Goal: Book appointment/travel/reservation

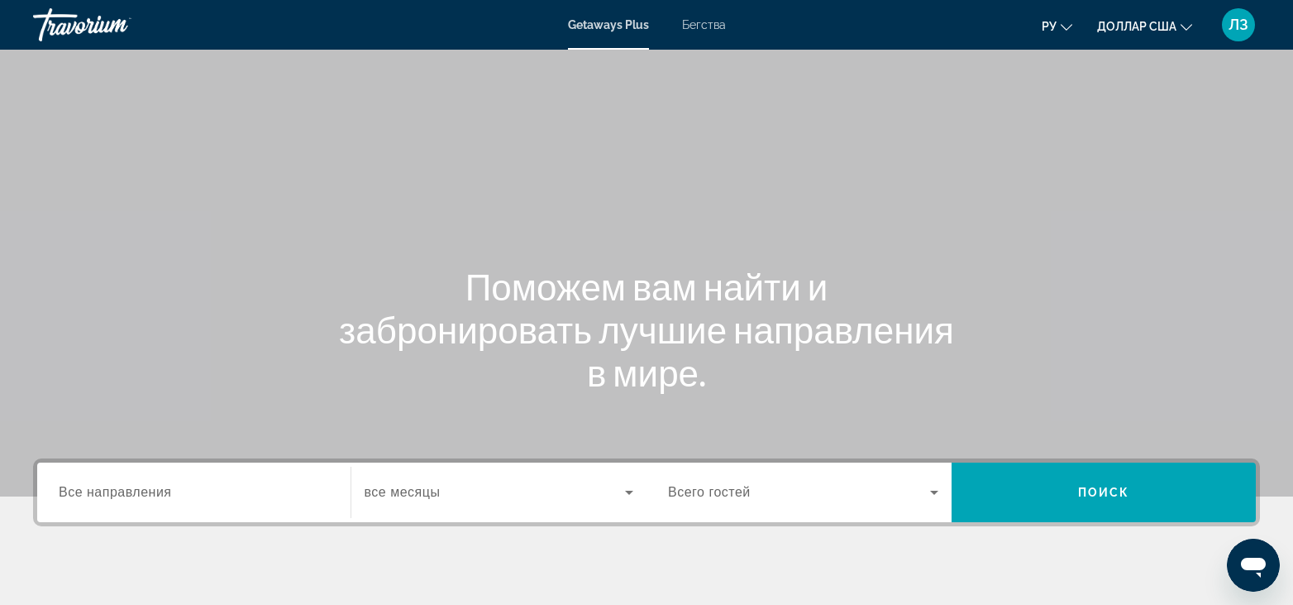
click at [145, 493] on span "Все направления" at bounding box center [115, 492] width 113 height 14
click at [145, 493] on input "Destination Все направления" at bounding box center [194, 493] width 270 height 20
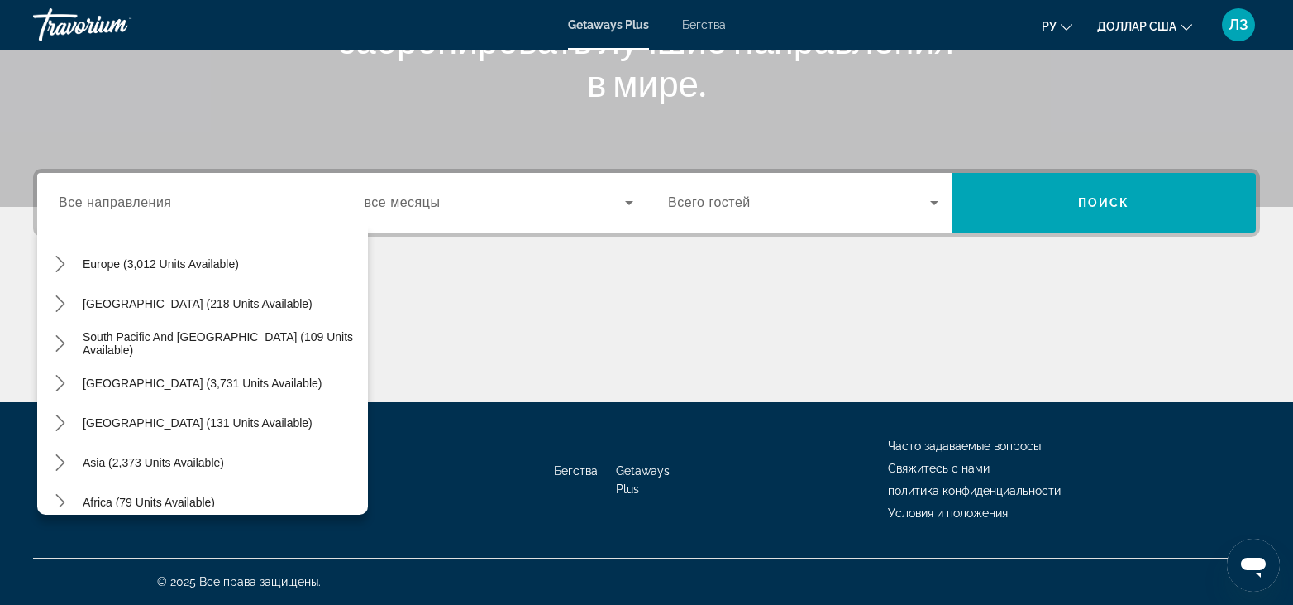
scroll to position [218, 0]
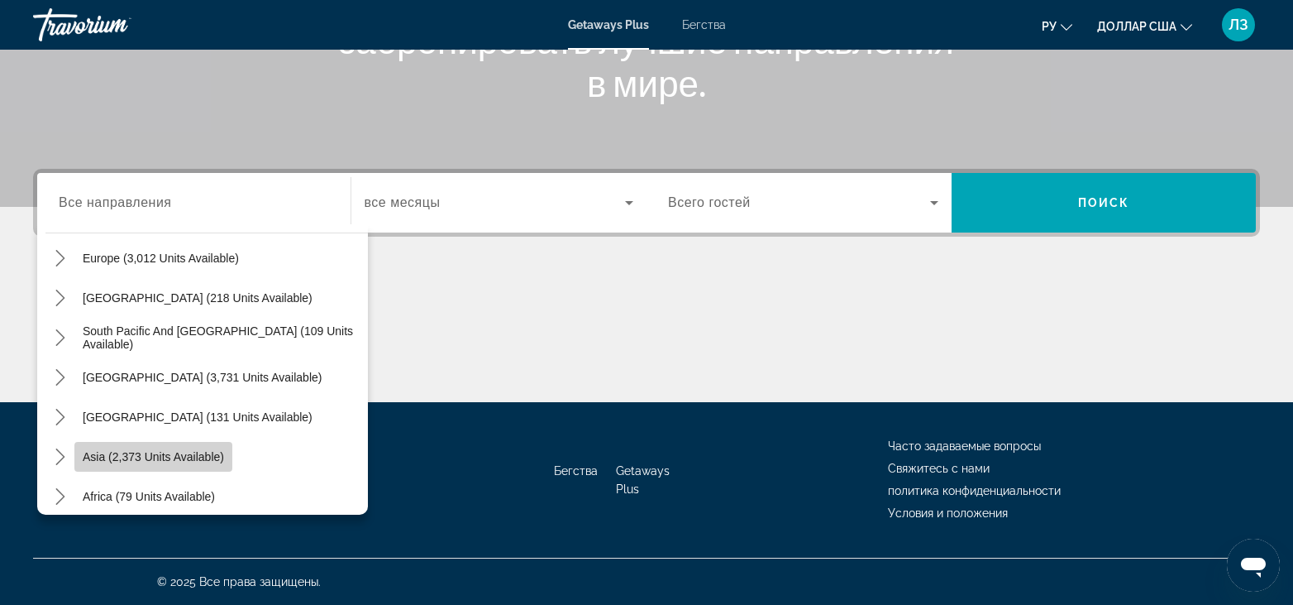
click at [221, 459] on span "Asia (2,373 units available)" at bounding box center [153, 456] width 141 height 13
type input "**********"
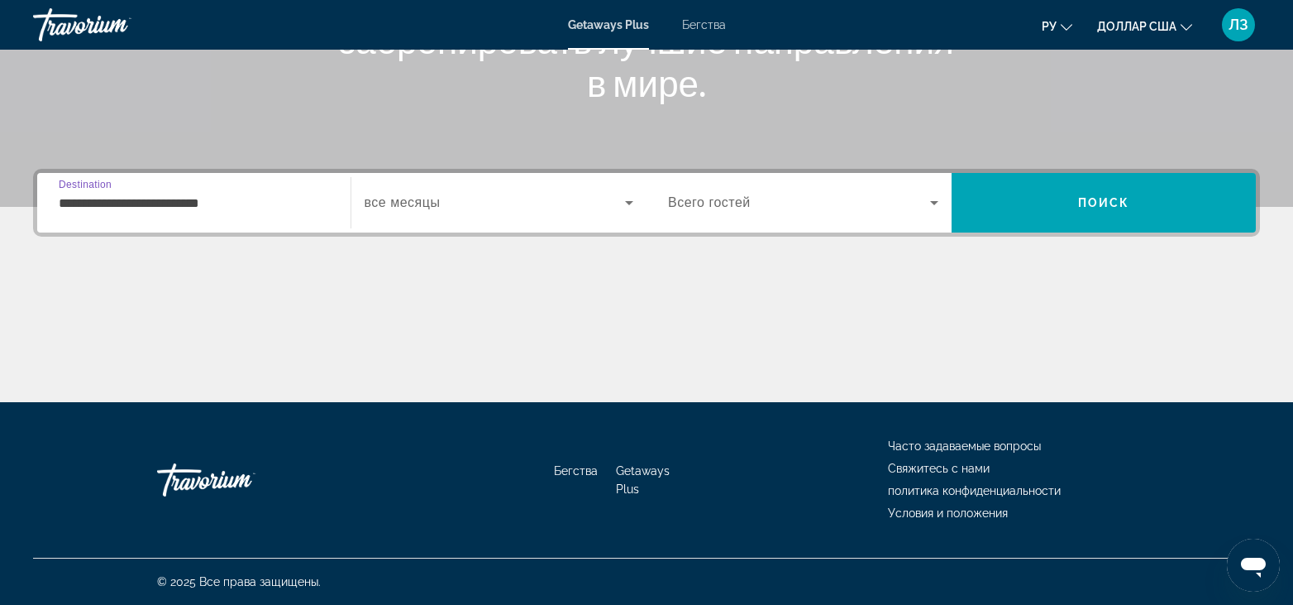
click at [227, 200] on input "**********" at bounding box center [194, 204] width 270 height 20
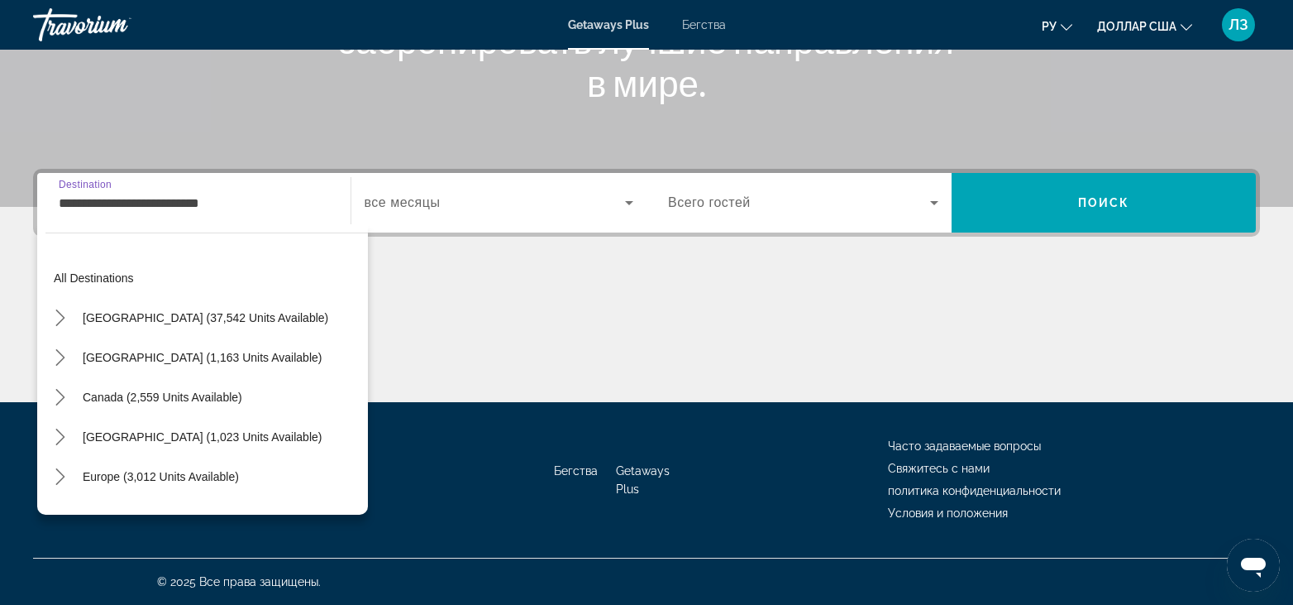
scroll to position [297, 0]
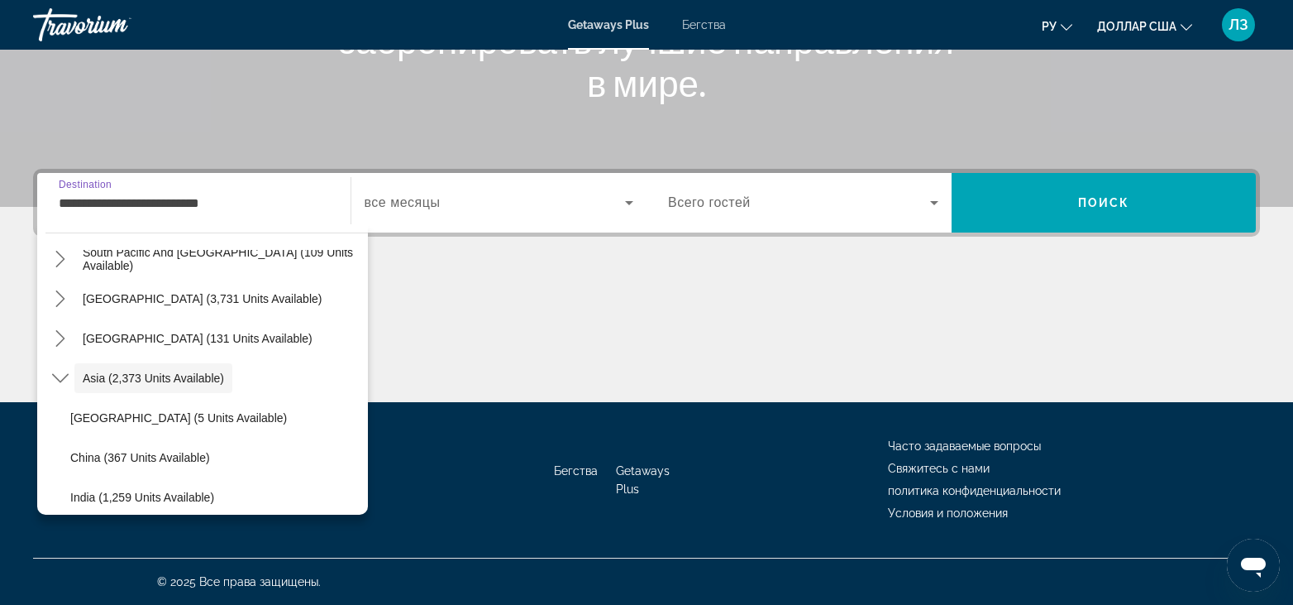
click at [245, 201] on input "**********" at bounding box center [194, 204] width 270 height 20
click at [261, 209] on input "**********" at bounding box center [194, 204] width 270 height 20
click at [237, 203] on input "**********" at bounding box center [194, 204] width 270 height 20
click at [231, 203] on input "**********" at bounding box center [194, 204] width 270 height 20
click at [215, 203] on input "**********" at bounding box center [194, 204] width 270 height 20
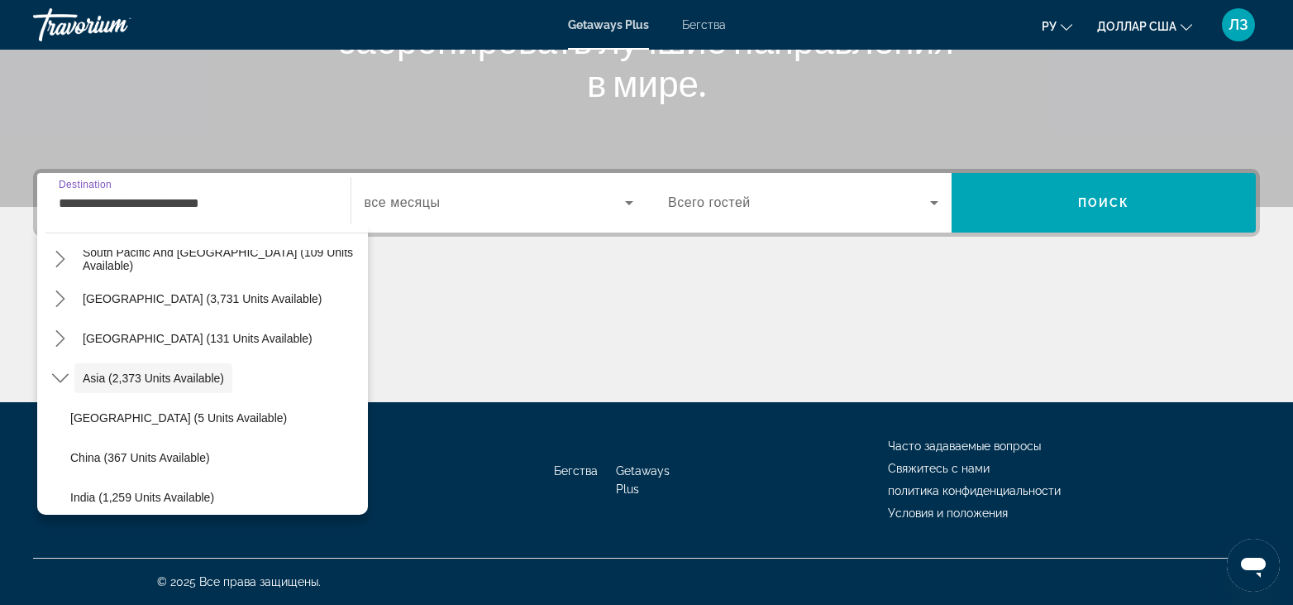
click at [121, 199] on input "**********" at bounding box center [194, 204] width 270 height 20
click at [447, 205] on span "Виджет поиска" at bounding box center [495, 203] width 261 height 20
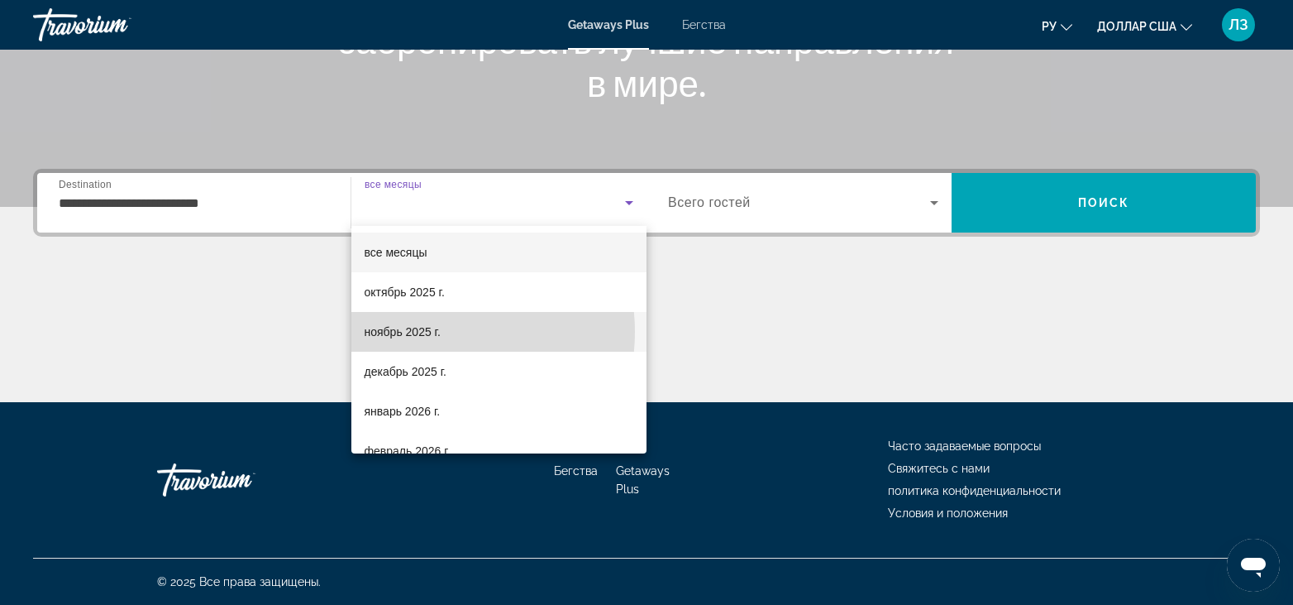
click at [427, 332] on font "ноябрь 2025 г." at bounding box center [403, 331] width 76 height 13
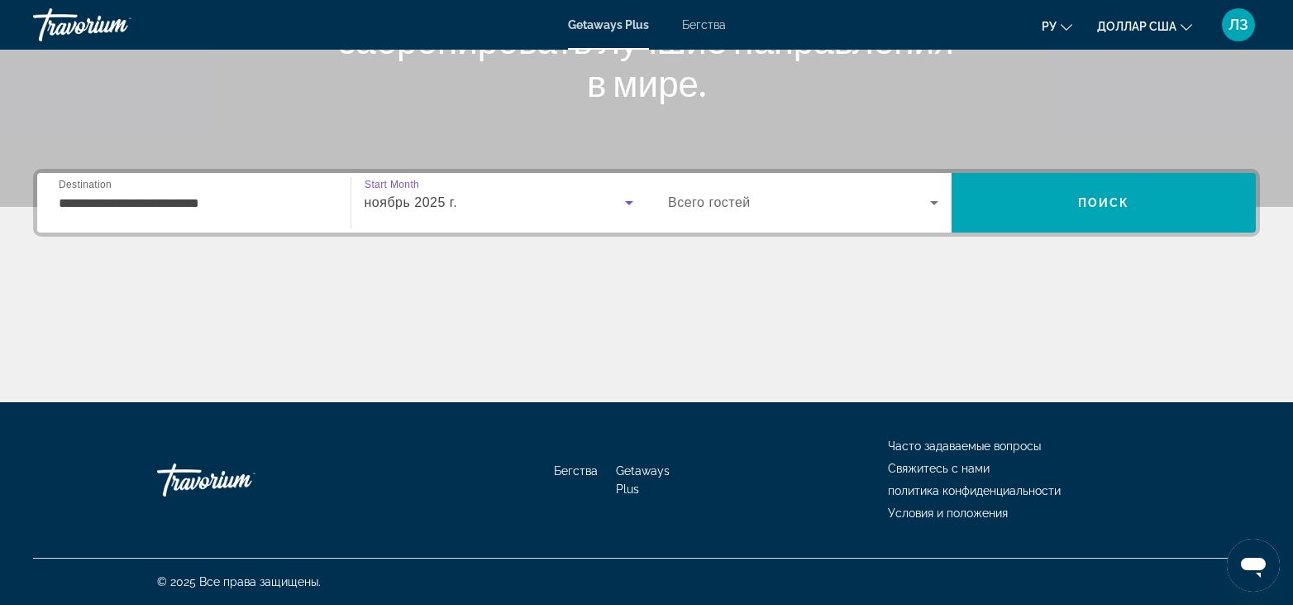
click at [796, 201] on span "Виджет поиска" at bounding box center [799, 203] width 262 height 20
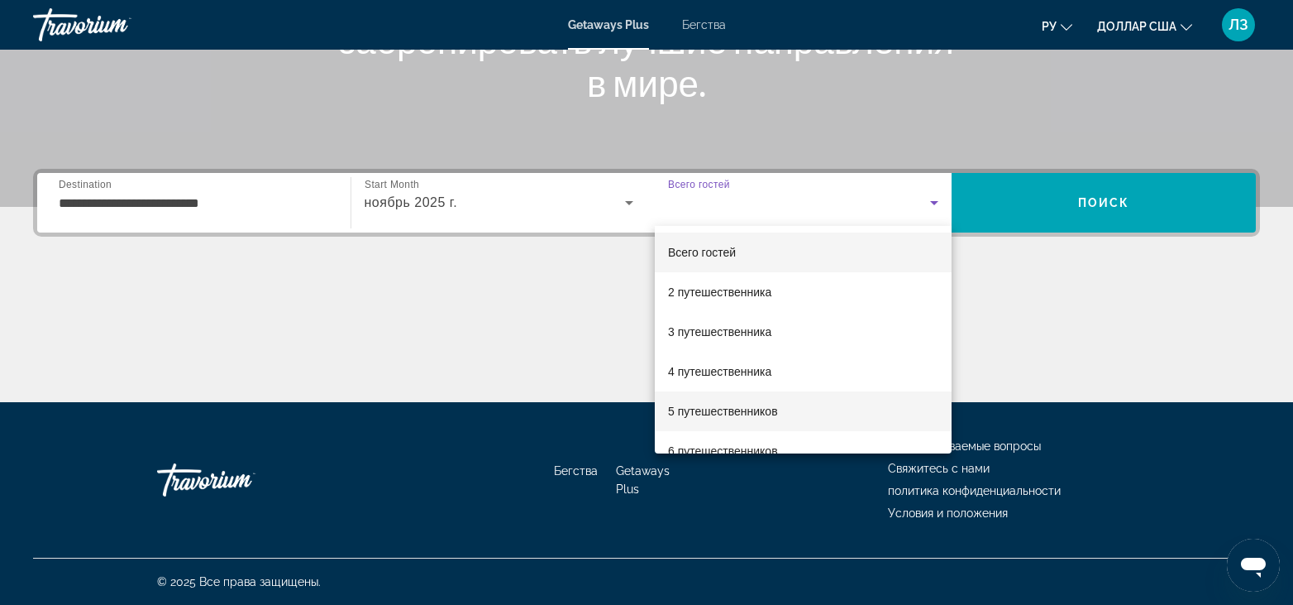
click at [761, 413] on font "5 путешественников" at bounding box center [723, 410] width 110 height 13
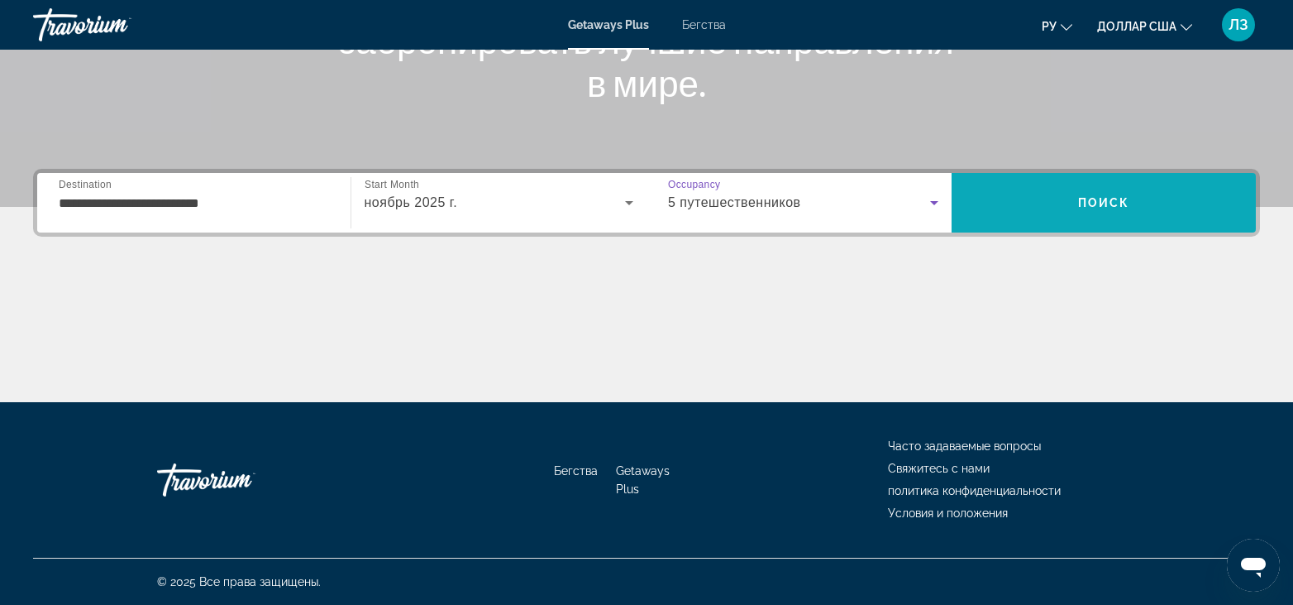
click at [1059, 205] on span "Поиск" at bounding box center [1104, 203] width 305 height 40
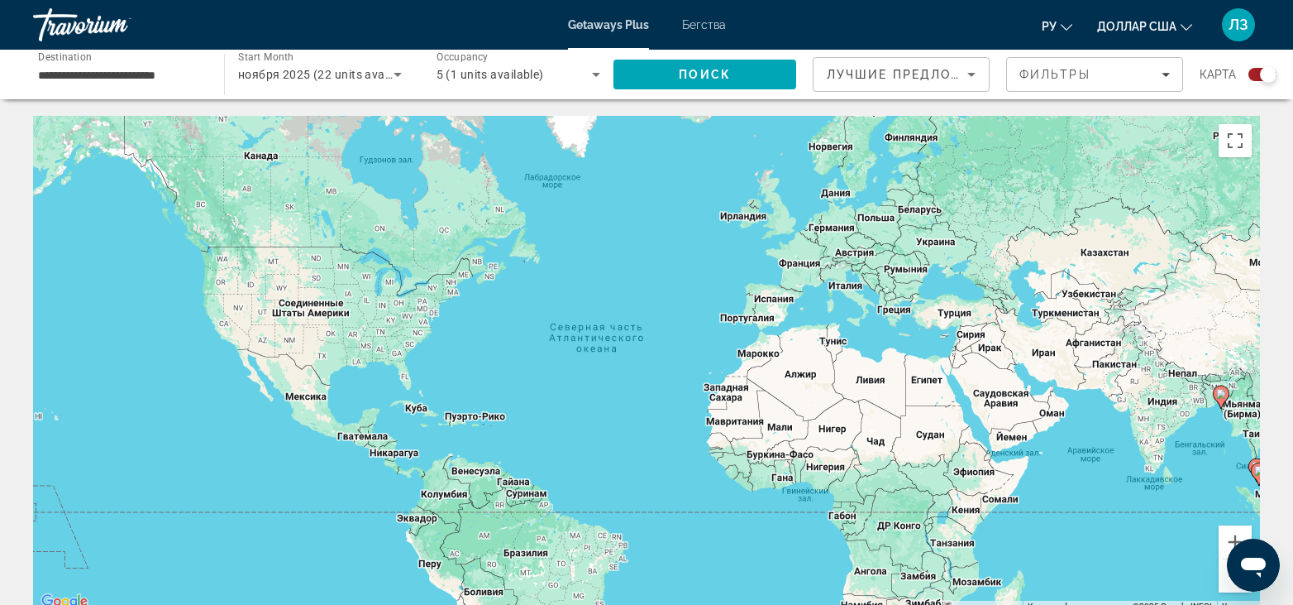
click at [702, 24] on font "Бегства" at bounding box center [704, 24] width 44 height 13
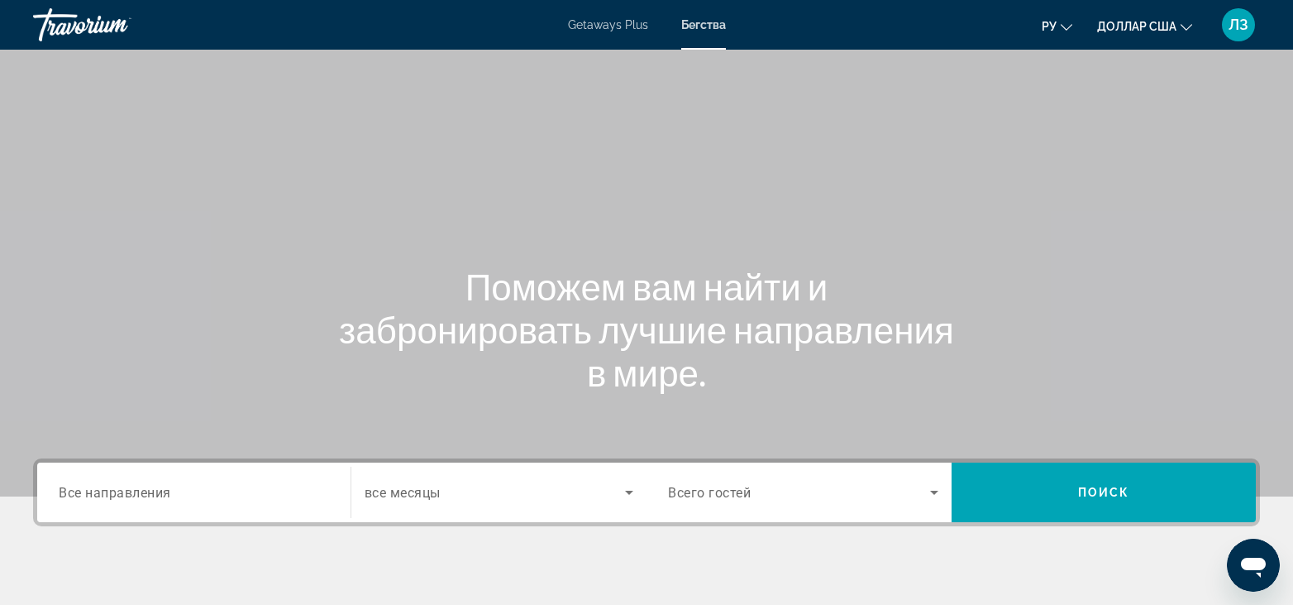
click at [136, 494] on span "Все направления" at bounding box center [115, 492] width 112 height 16
click at [136, 494] on input "Destination Все направления" at bounding box center [194, 493] width 270 height 20
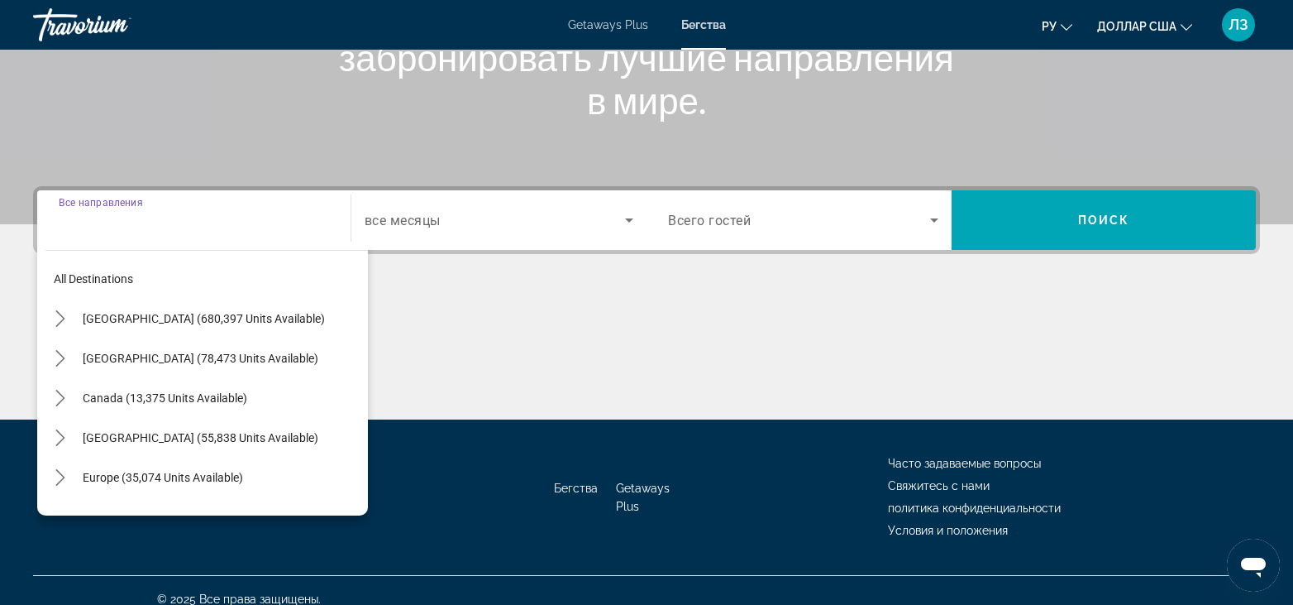
scroll to position [289, 0]
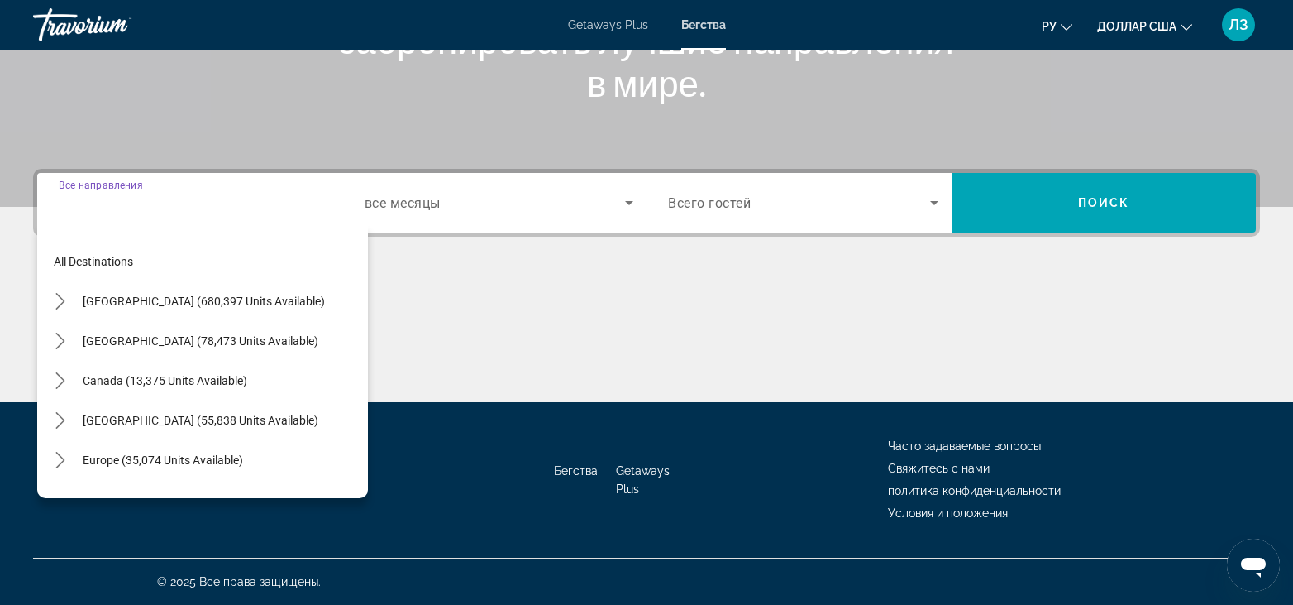
click at [110, 219] on div "Search widget" at bounding box center [194, 202] width 270 height 47
click at [136, 187] on div "Destination Все направления" at bounding box center [194, 202] width 270 height 47
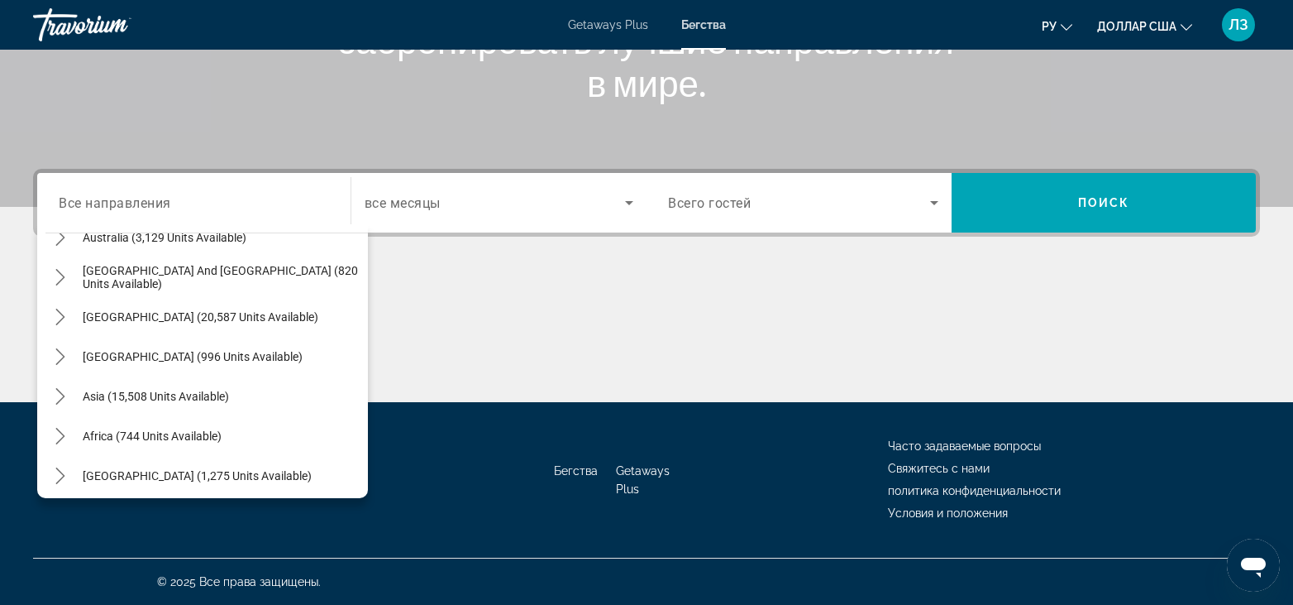
scroll to position [268, 0]
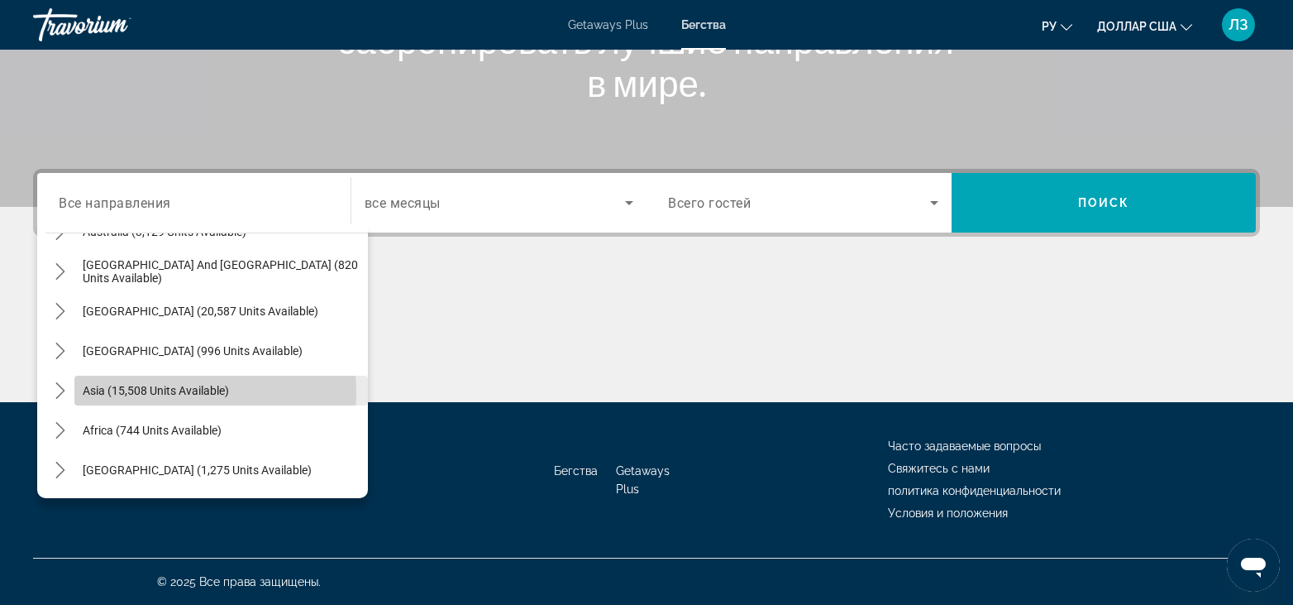
click at [192, 392] on span "Asia (15,508 units available)" at bounding box center [156, 390] width 146 height 13
type input "**********"
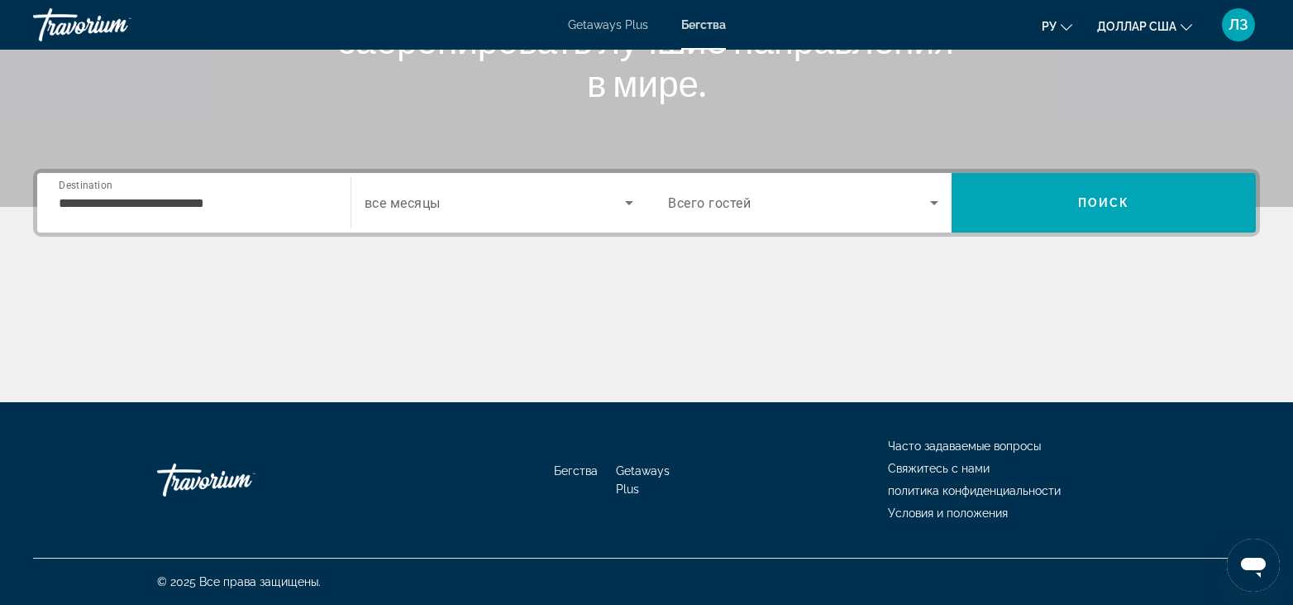
click at [422, 202] on span "все месяцы" at bounding box center [403, 203] width 76 height 16
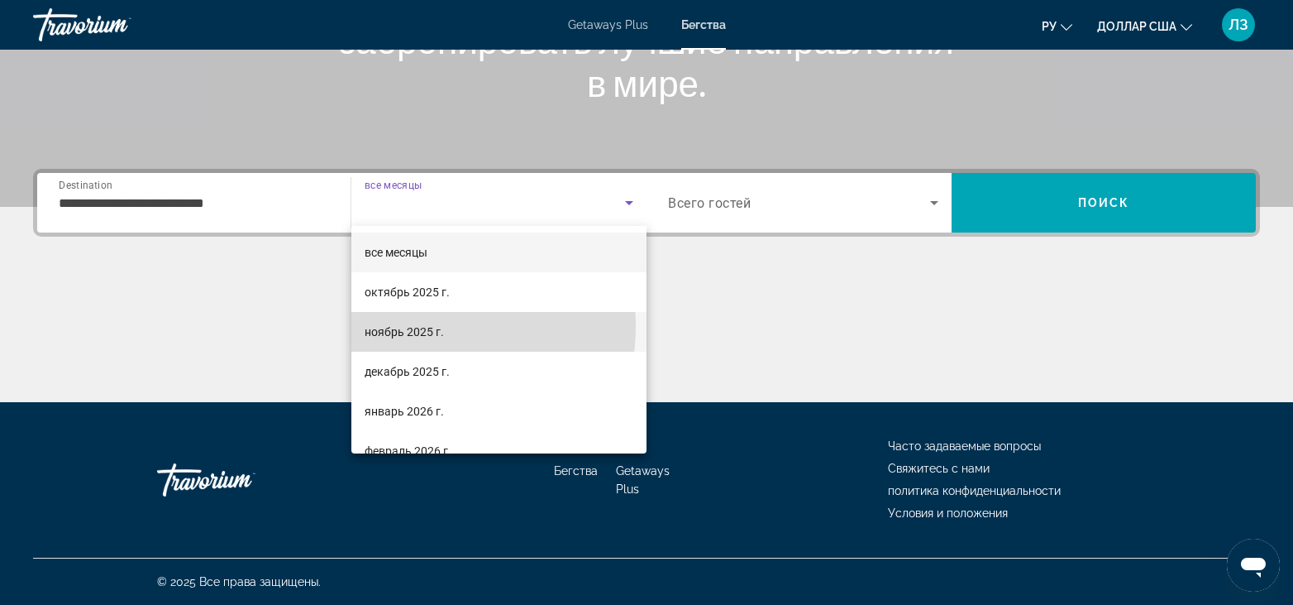
click at [416, 326] on font "ноябрь 2025 г." at bounding box center [404, 331] width 79 height 13
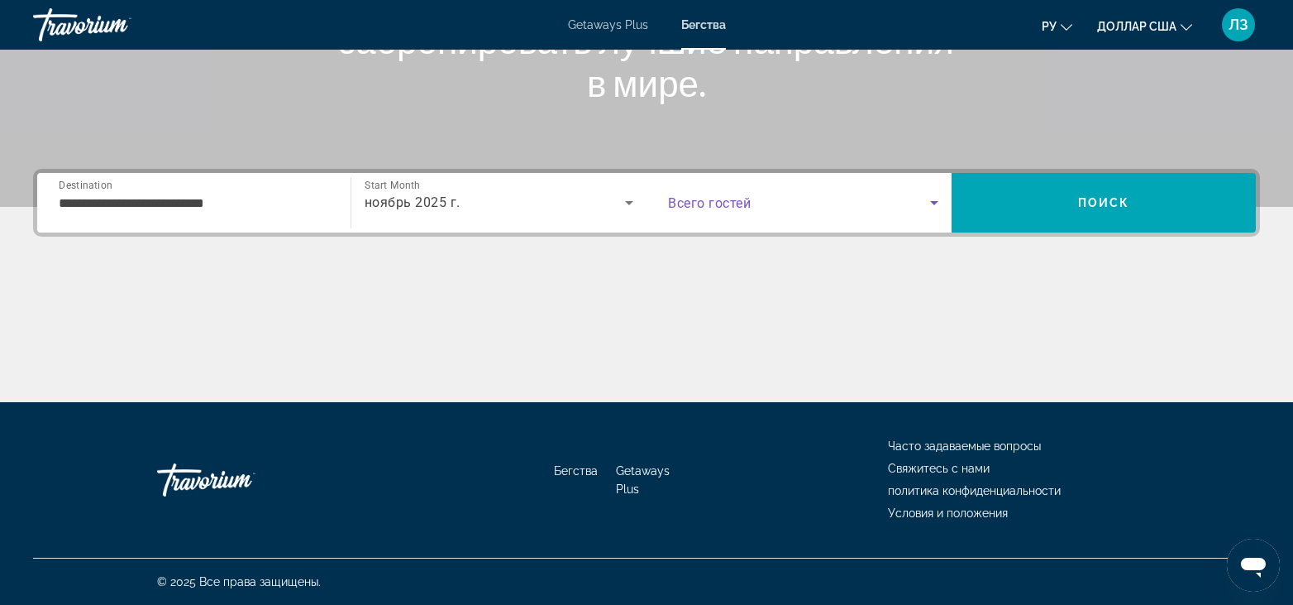
click at [760, 203] on span "Search widget" at bounding box center [799, 203] width 262 height 20
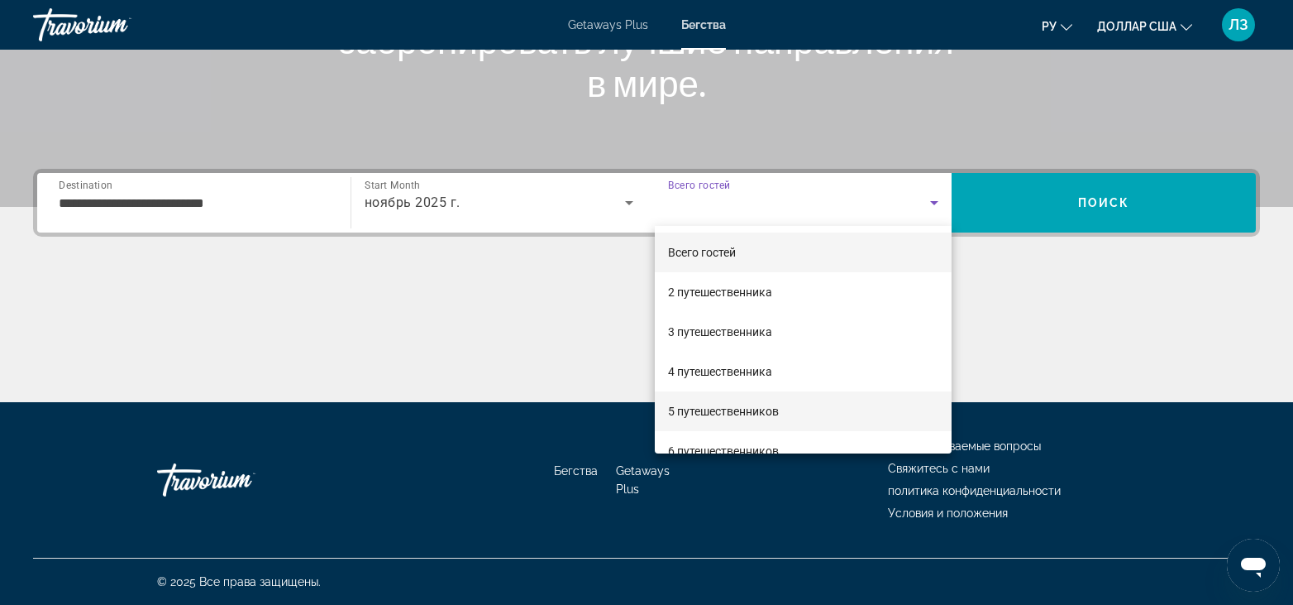
click at [714, 411] on font "5 путешественников" at bounding box center [723, 410] width 111 height 13
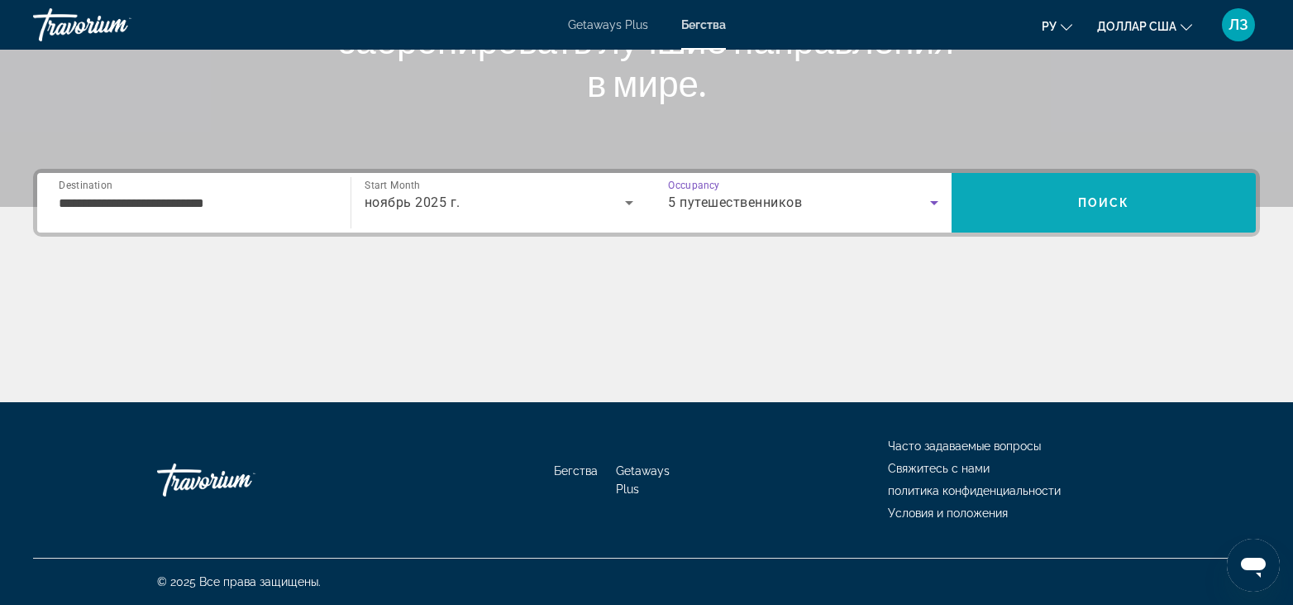
click at [1141, 209] on span "Search" at bounding box center [1104, 203] width 305 height 40
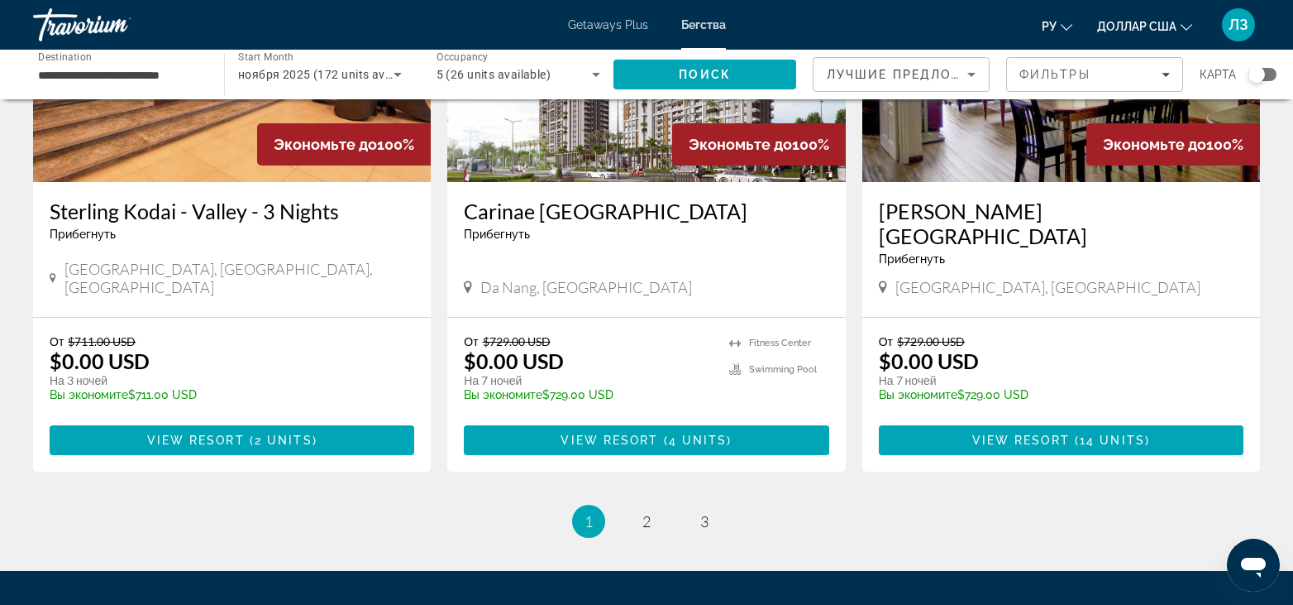
scroll to position [2120, 0]
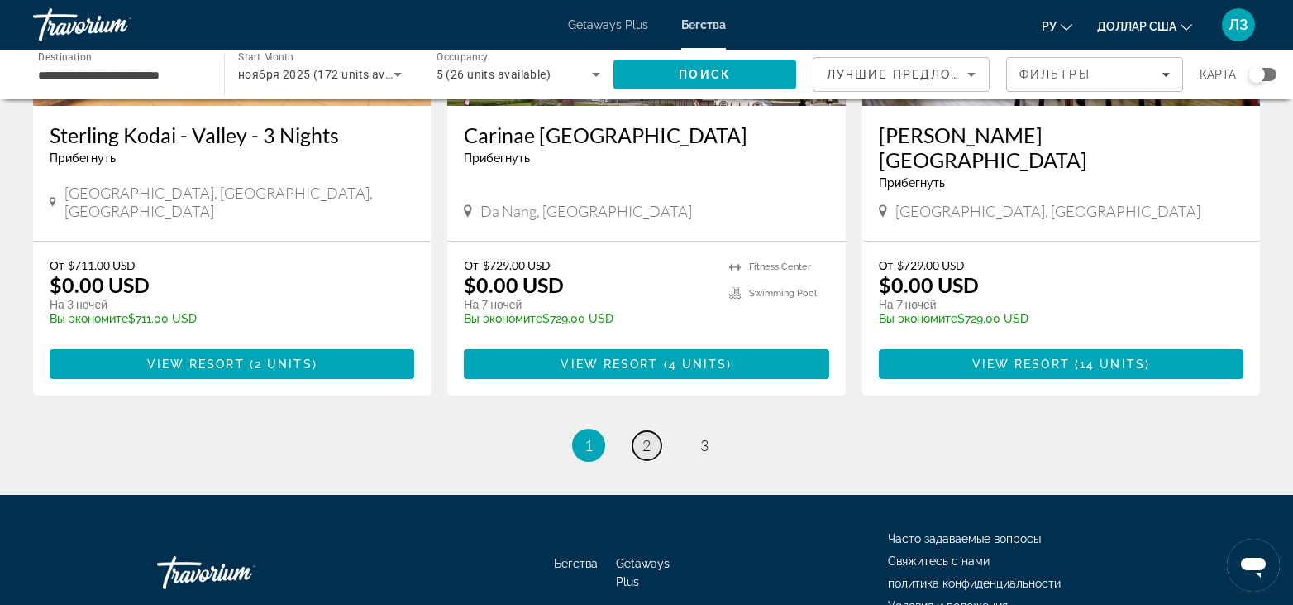
click at [645, 436] on span "2" at bounding box center [647, 445] width 8 height 18
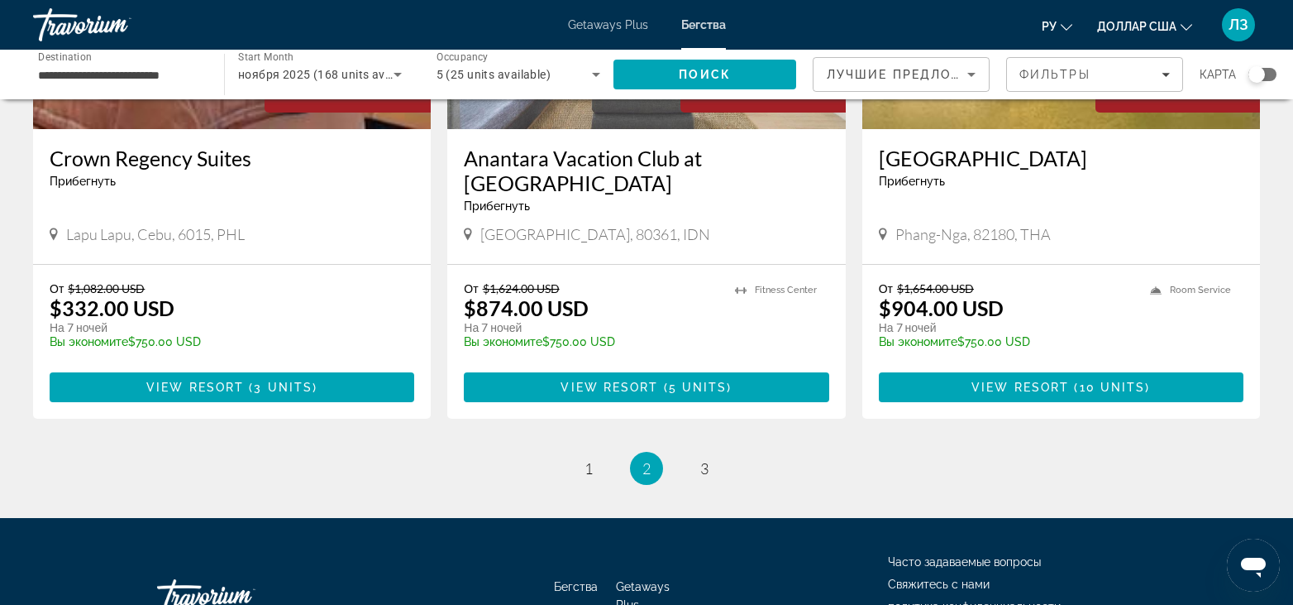
scroll to position [2109, 0]
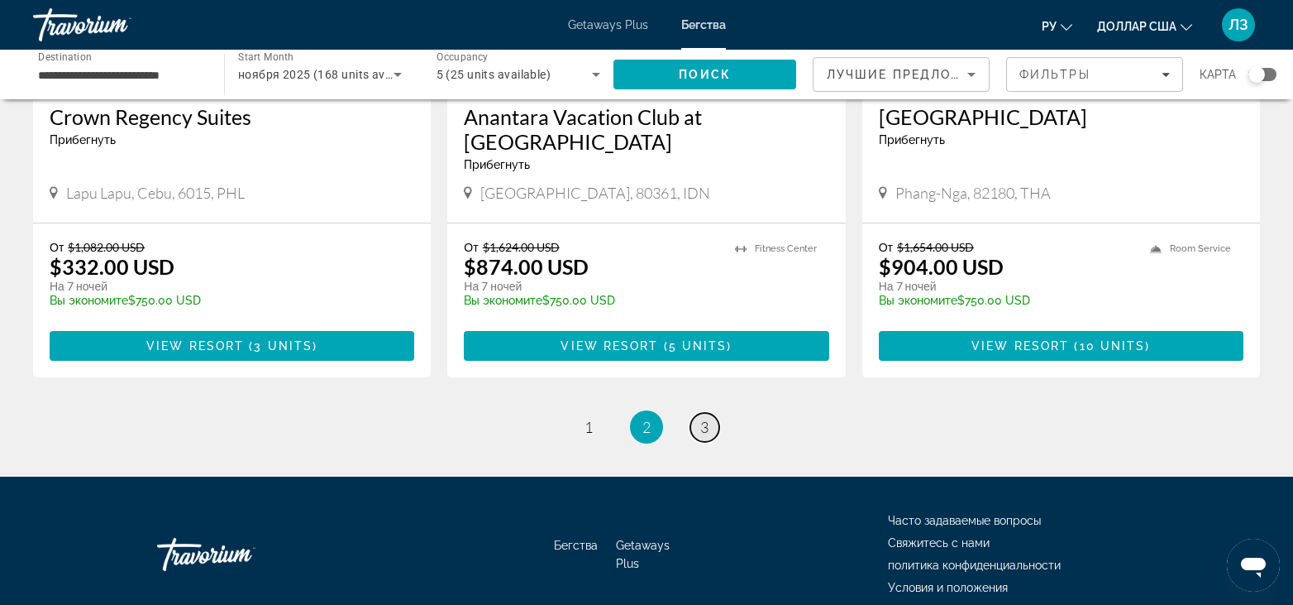
click at [703, 418] on span "3" at bounding box center [704, 427] width 8 height 18
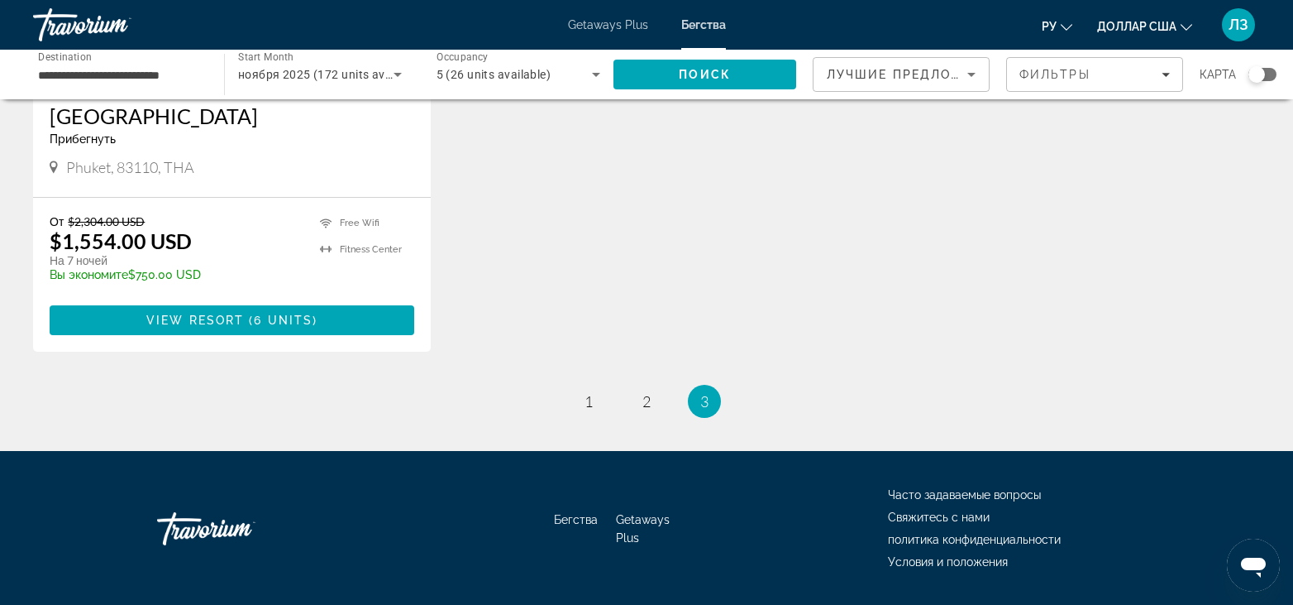
scroll to position [409, 0]
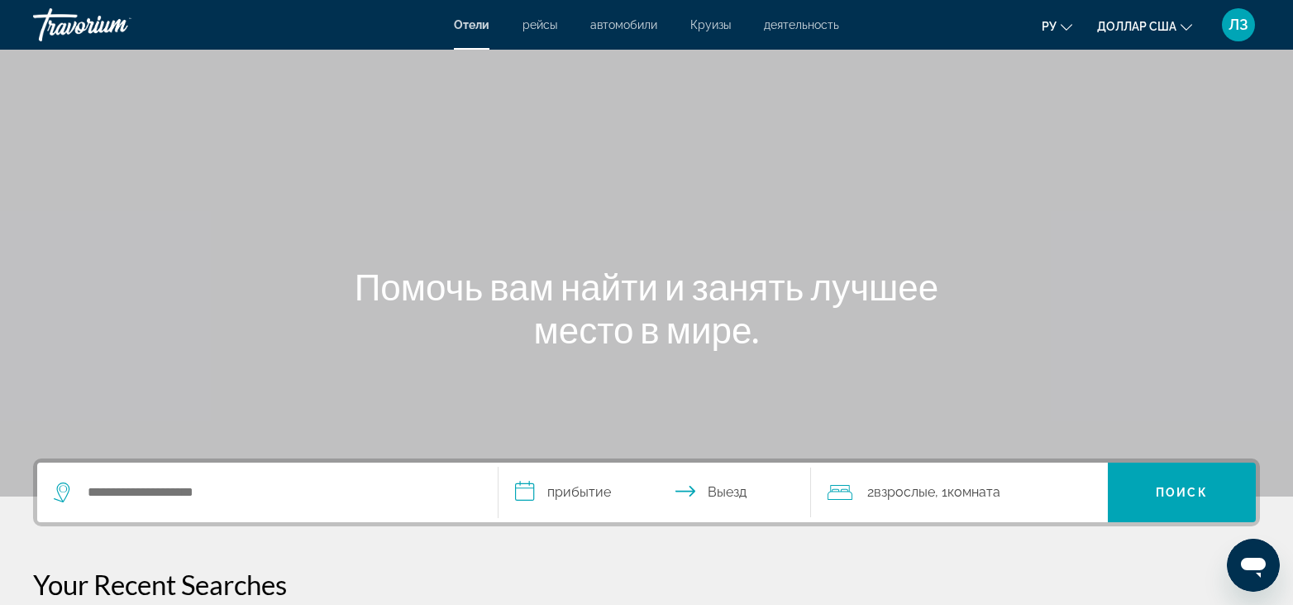
click at [230, 472] on div "Виджет поиска" at bounding box center [268, 492] width 428 height 60
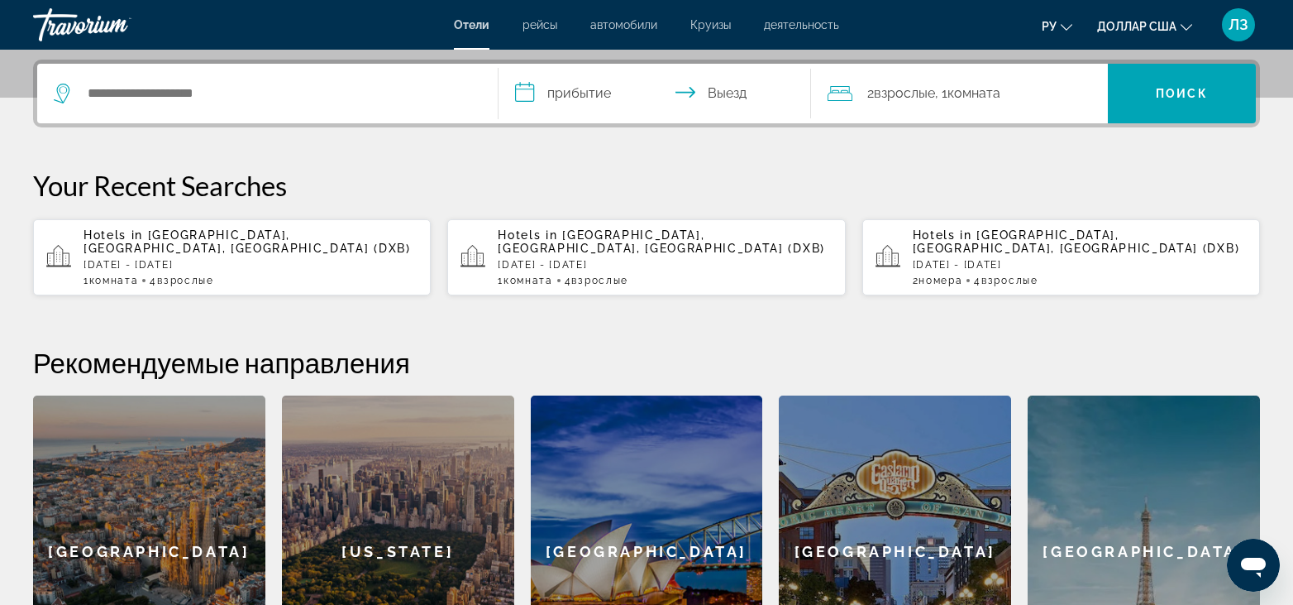
scroll to position [404, 0]
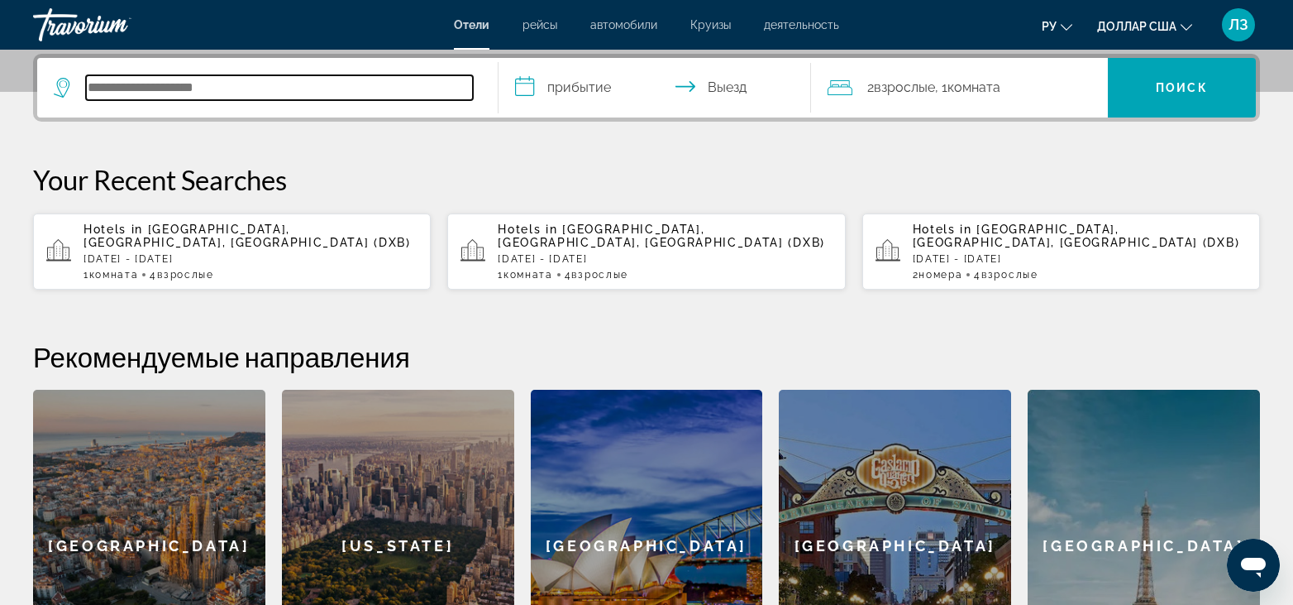
click at [165, 85] on input "Поиск отеля" at bounding box center [279, 87] width 387 height 25
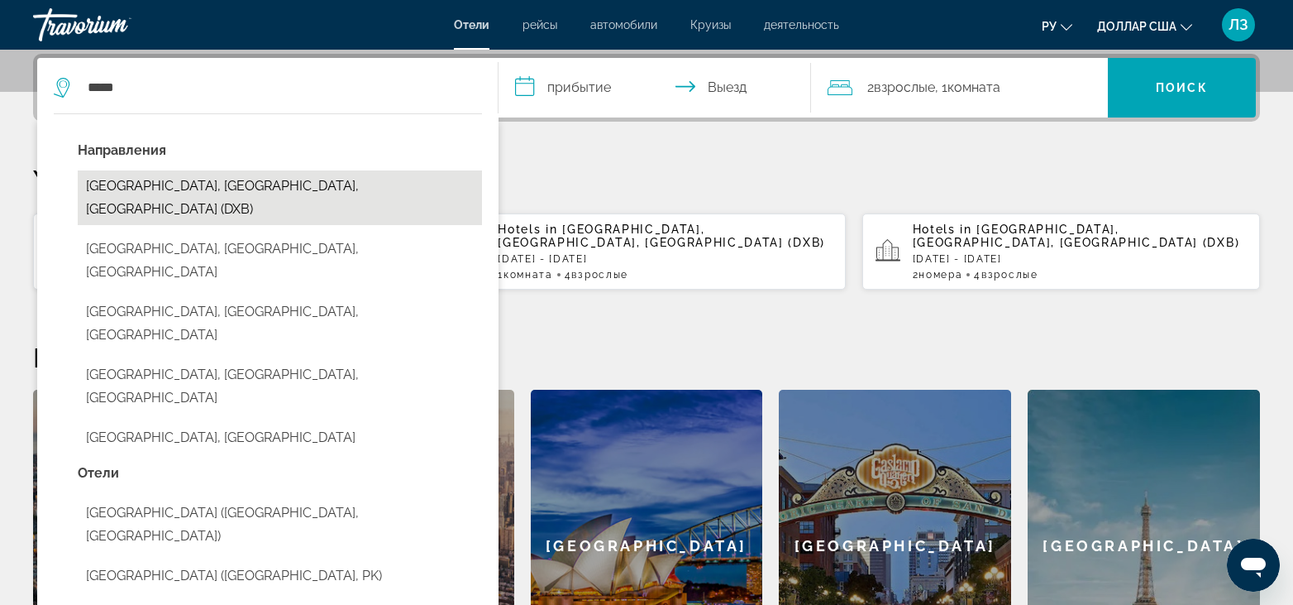
click at [229, 185] on button "Dubai, Dubai Emirate, United Arab Emirates (DXB)" at bounding box center [280, 197] width 404 height 55
type input "**********"
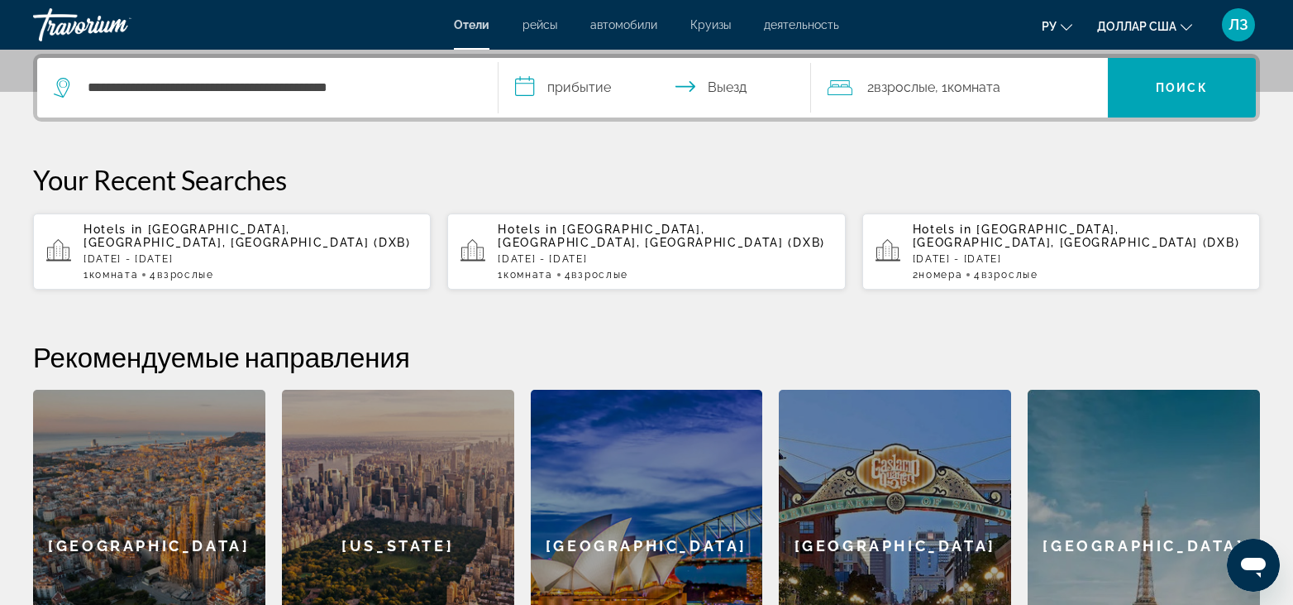
click at [574, 93] on input "**********" at bounding box center [659, 90] width 320 height 65
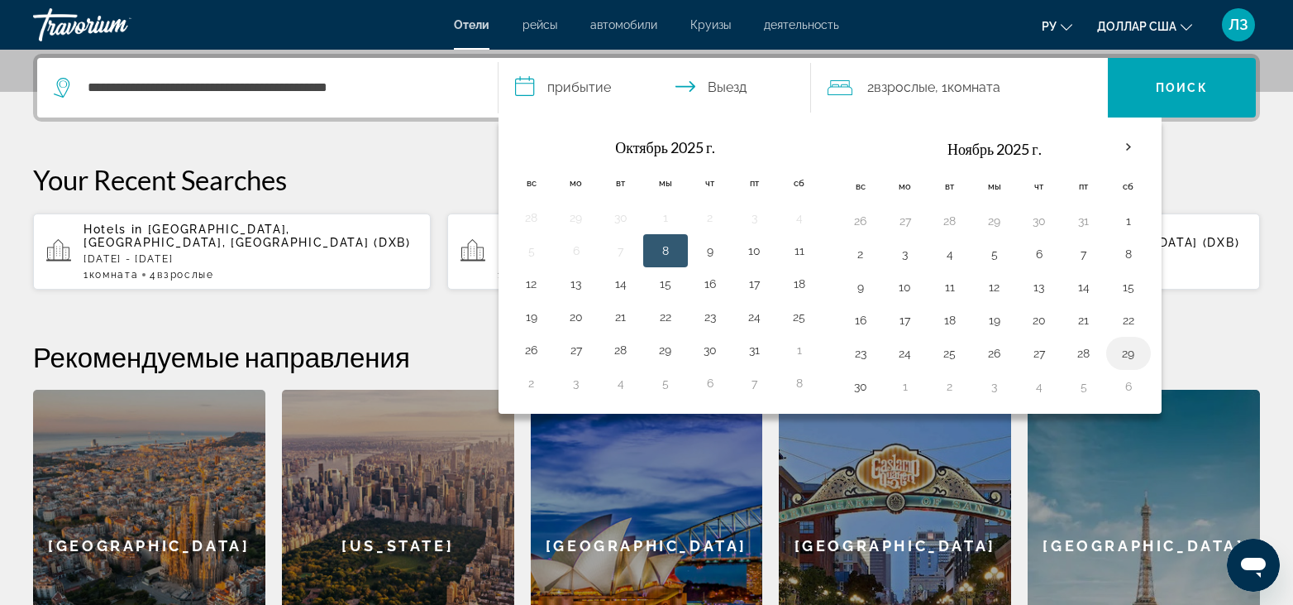
click at [1132, 351] on button "29" at bounding box center [1129, 353] width 26 height 23
click at [725, 89] on input "**********" at bounding box center [659, 90] width 320 height 65
click at [575, 88] on input "**********" at bounding box center [659, 90] width 320 height 65
click at [1130, 382] on button "6" at bounding box center [1129, 386] width 26 height 23
type input "**********"
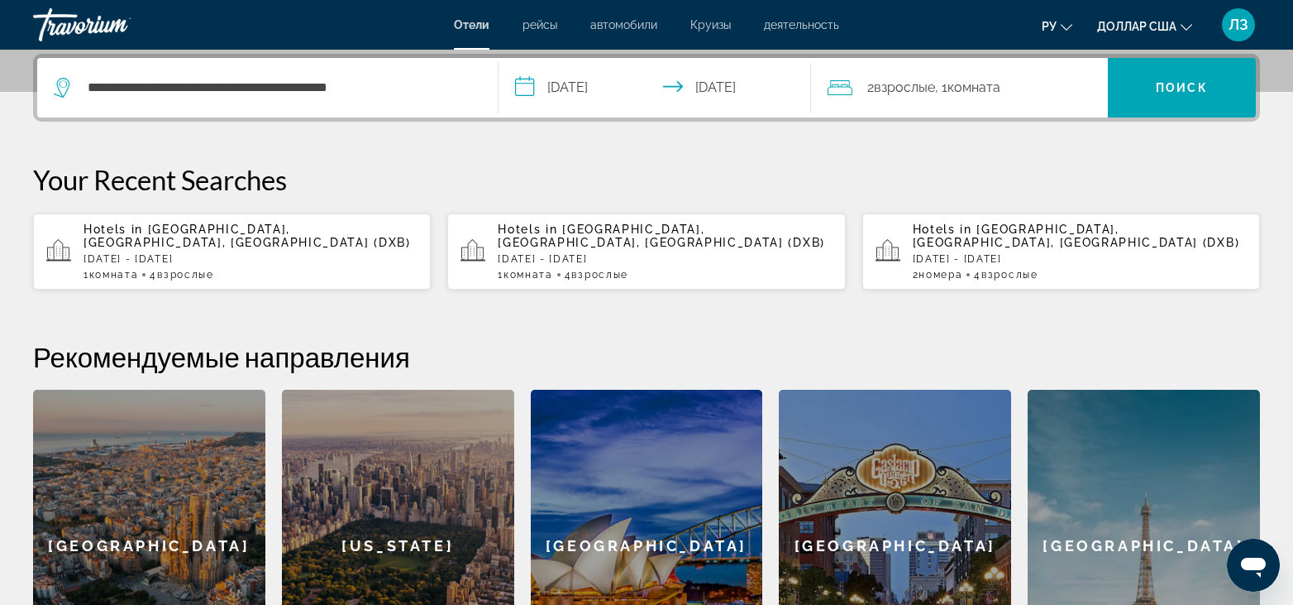
click at [1081, 91] on div "2 Взрослые Взрослый , 1 Комната номера" at bounding box center [968, 87] width 280 height 23
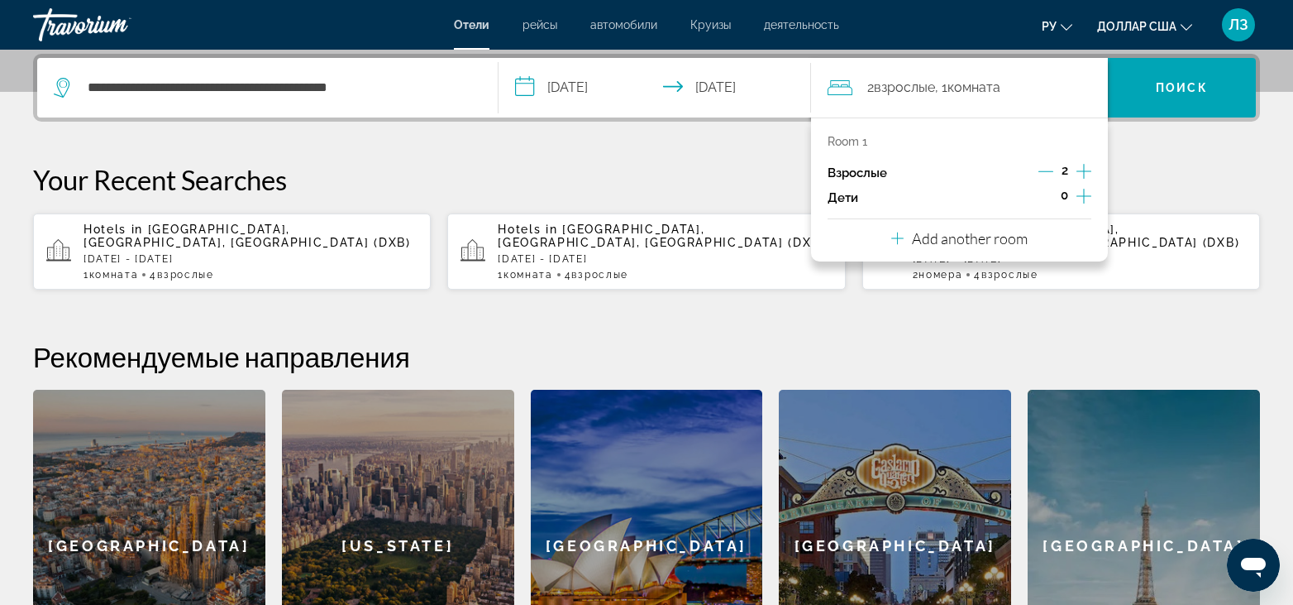
click at [1083, 171] on icon "Increment adults" at bounding box center [1084, 171] width 15 height 15
click at [1172, 90] on font "Поиск" at bounding box center [1182, 87] width 52 height 13
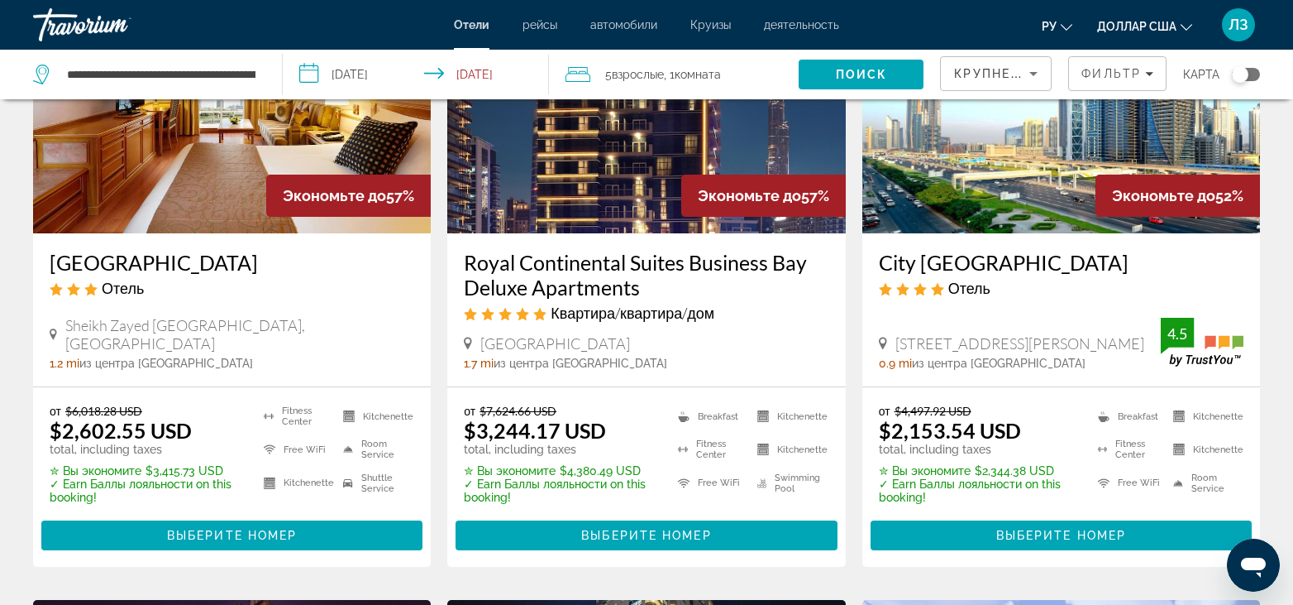
scroll to position [744, 0]
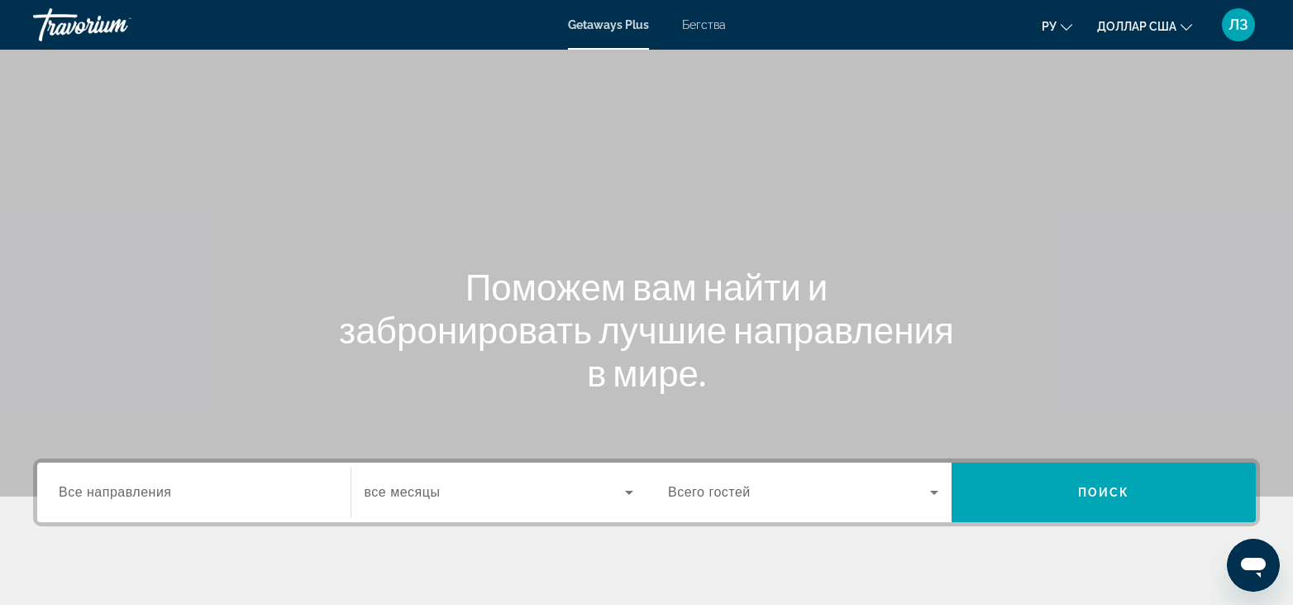
click at [708, 31] on div "Getaways Plus Бегства ру English Español Français Italiano Português русский до…" at bounding box center [646, 24] width 1293 height 43
click at [708, 22] on font "Бегства" at bounding box center [704, 24] width 44 height 13
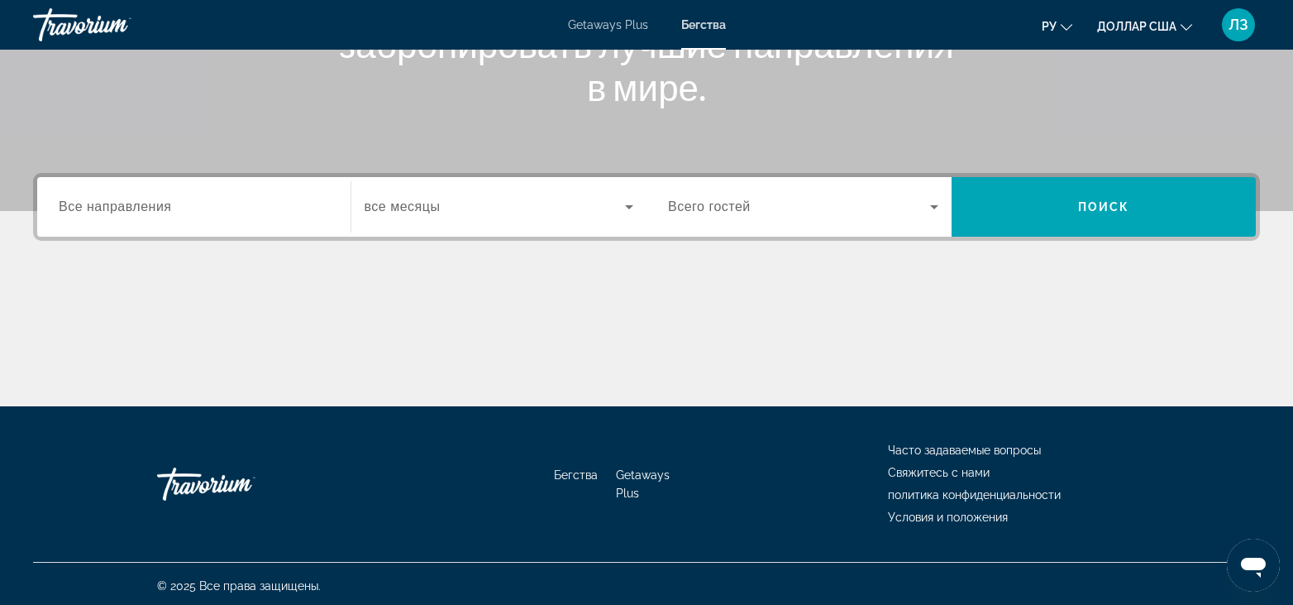
scroll to position [289, 0]
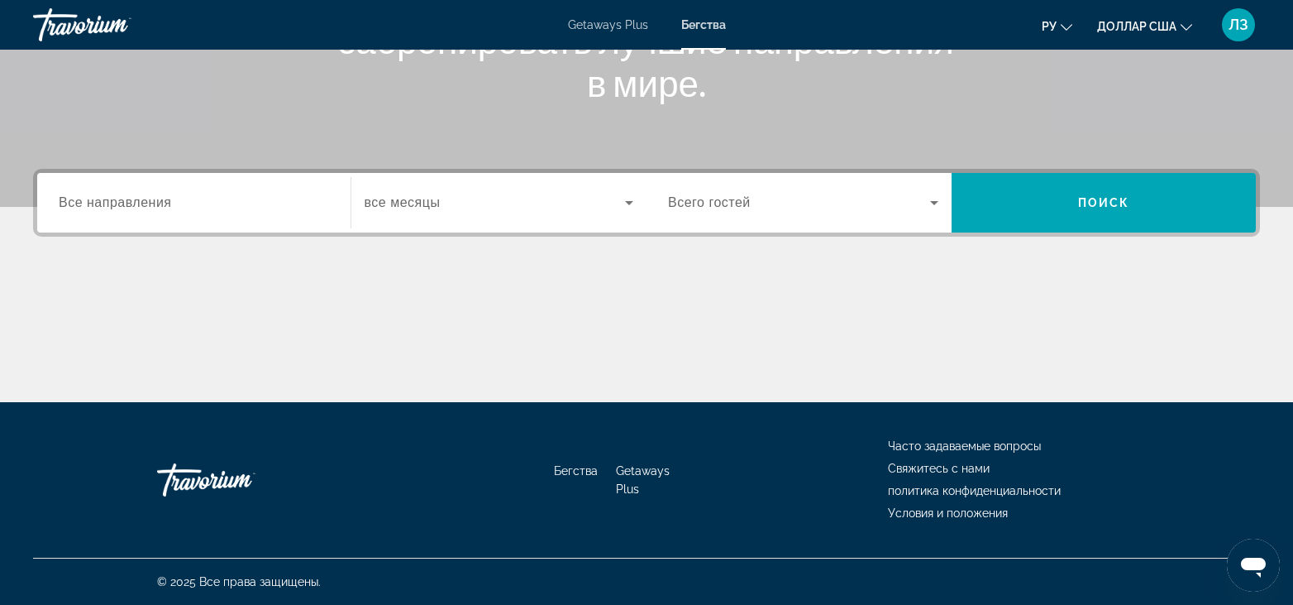
click at [145, 198] on span "Все направления" at bounding box center [115, 202] width 113 height 14
click at [145, 198] on input "Destination Все направления" at bounding box center [194, 204] width 270 height 20
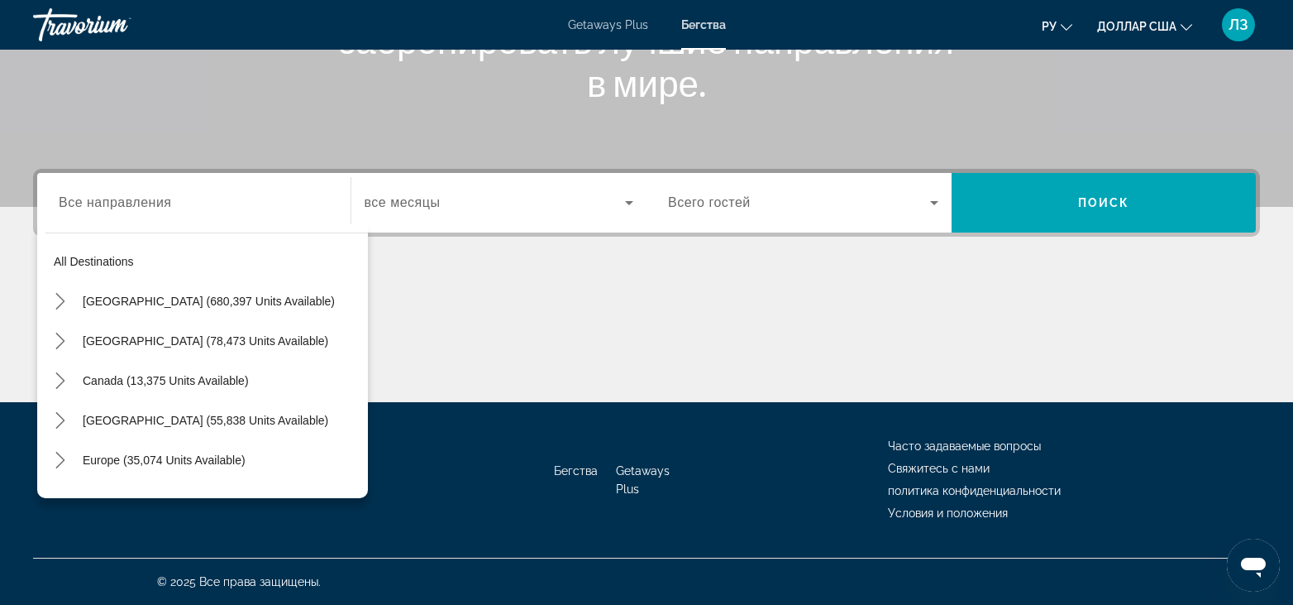
click at [583, 470] on font "Бегства" at bounding box center [576, 470] width 44 height 13
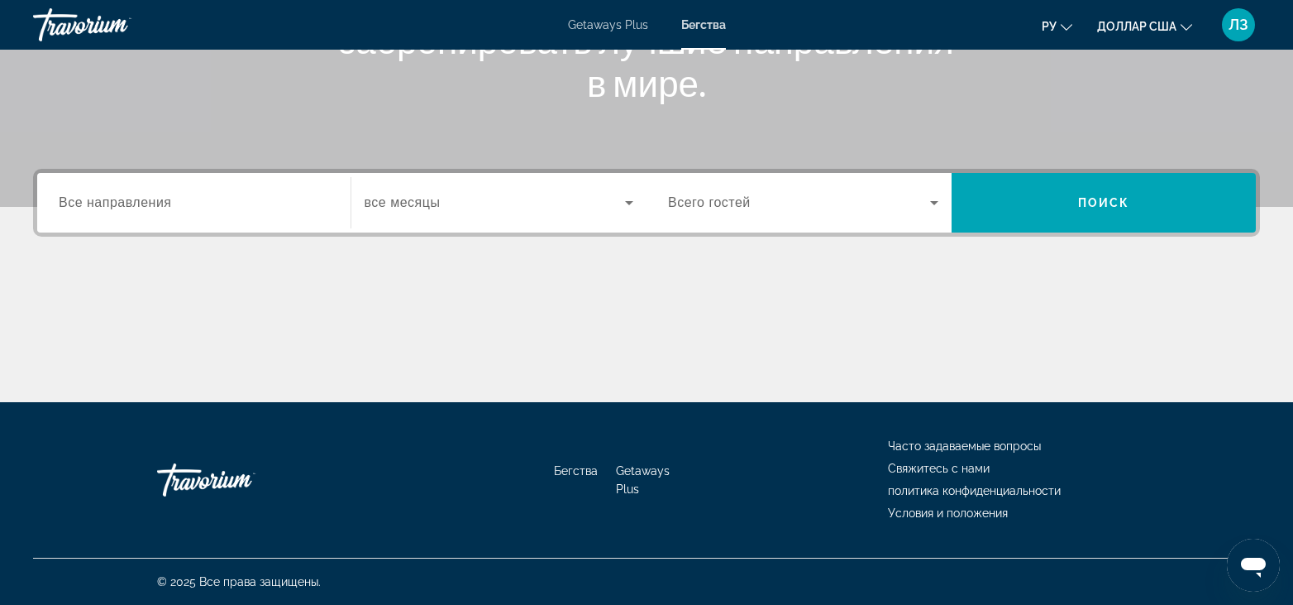
click at [103, 208] on span "Все направления" at bounding box center [115, 202] width 113 height 14
click at [103, 208] on input "Destination Все направления" at bounding box center [194, 204] width 270 height 20
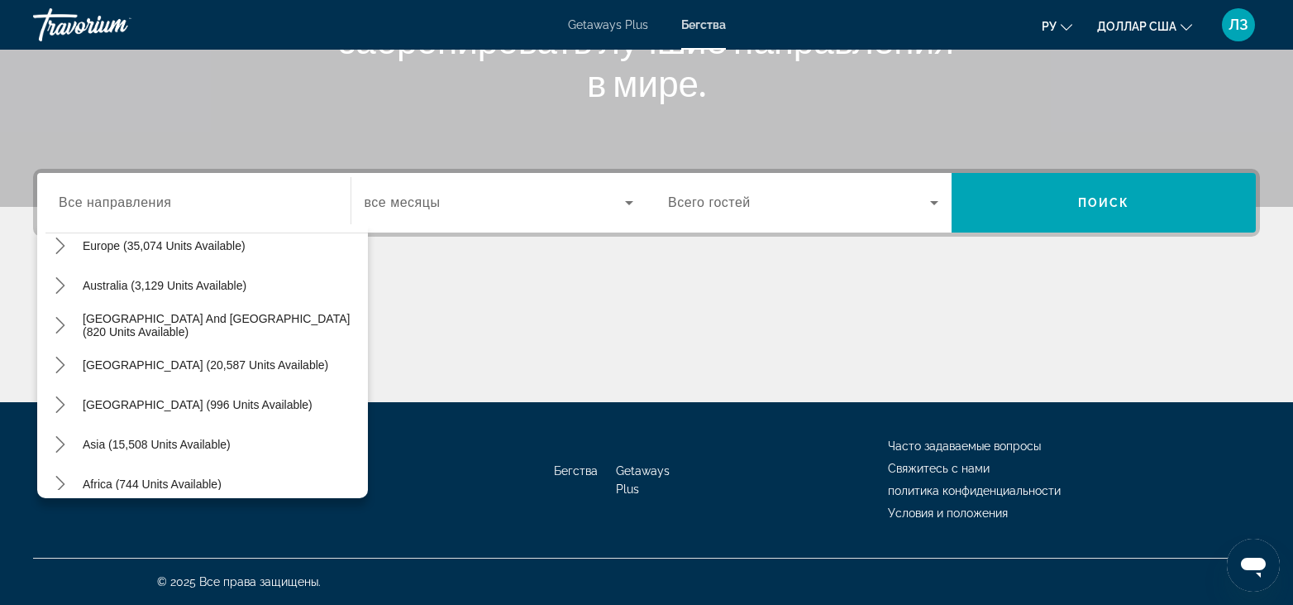
scroll to position [239, 0]
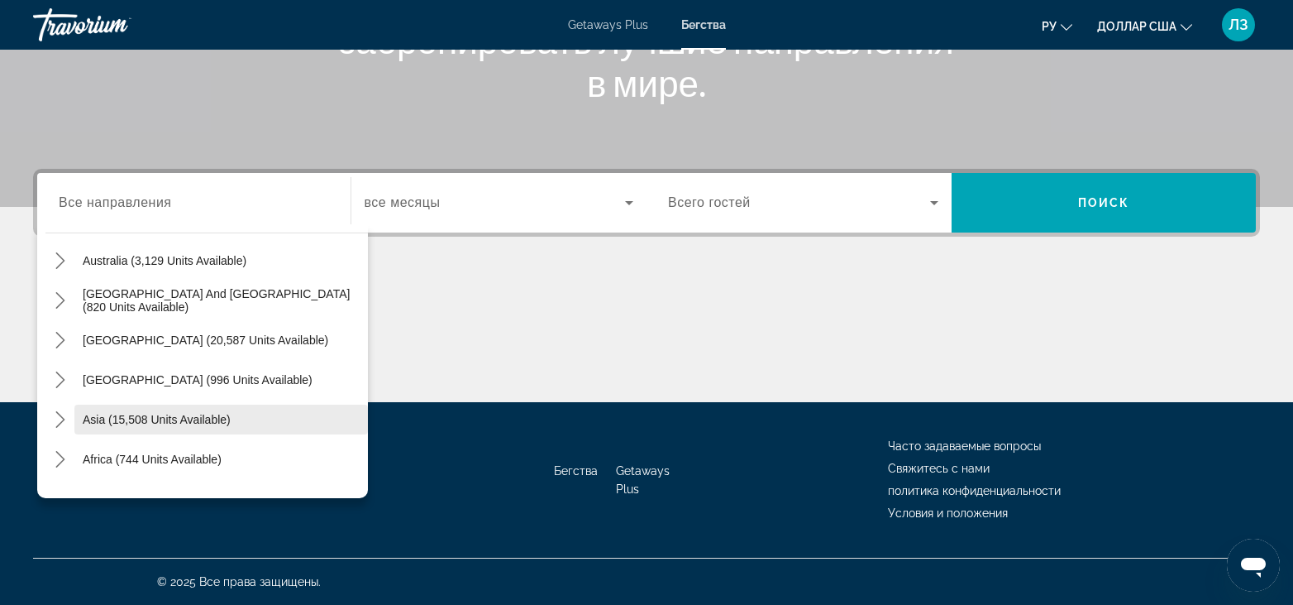
click at [204, 415] on span "Asia (15,508 units available)" at bounding box center [157, 419] width 148 height 13
type input "**********"
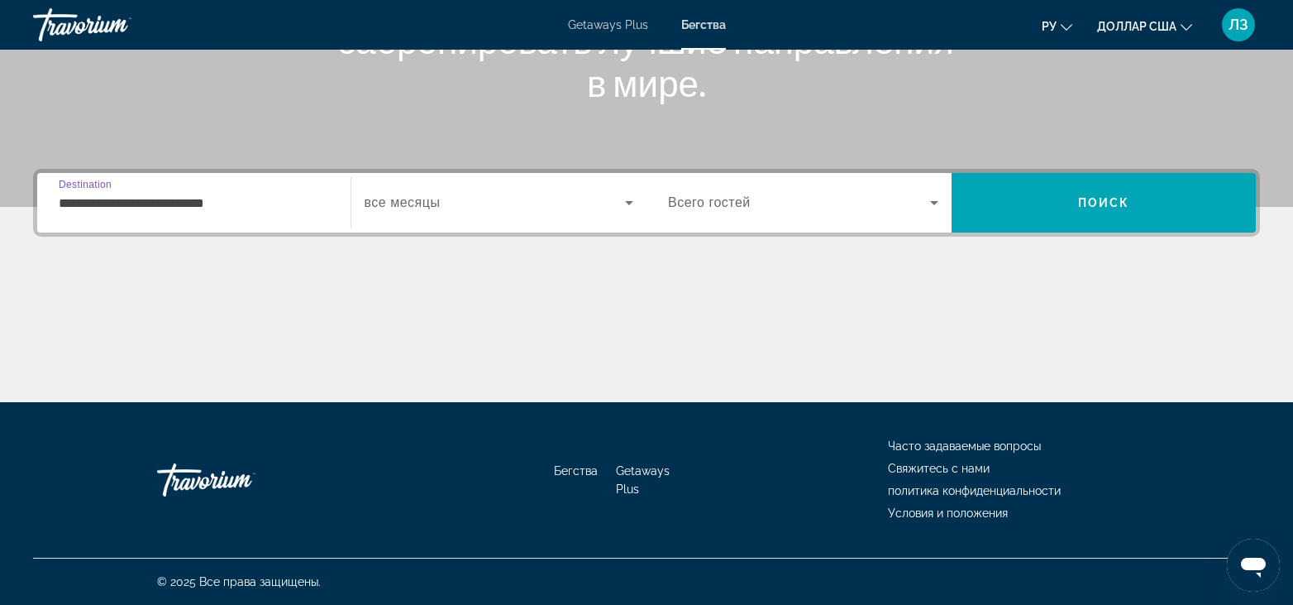
click at [490, 209] on span "Search widget" at bounding box center [495, 203] width 261 height 20
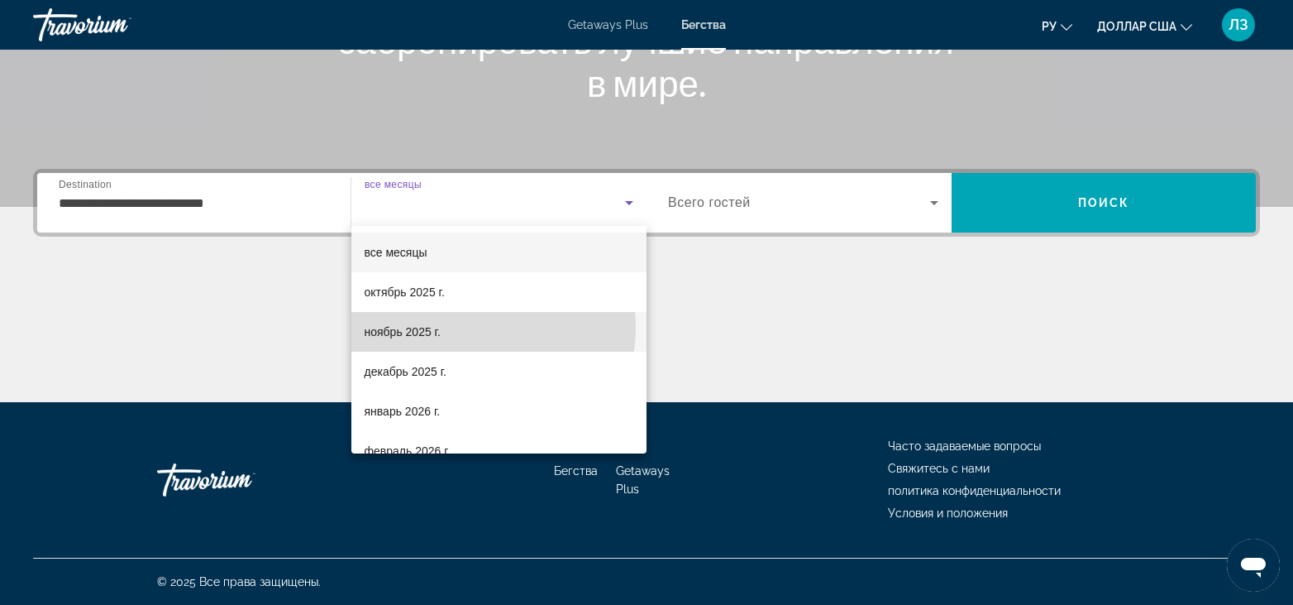
click at [450, 327] on mat-option "ноябрь 2025 г." at bounding box center [499, 332] width 296 height 40
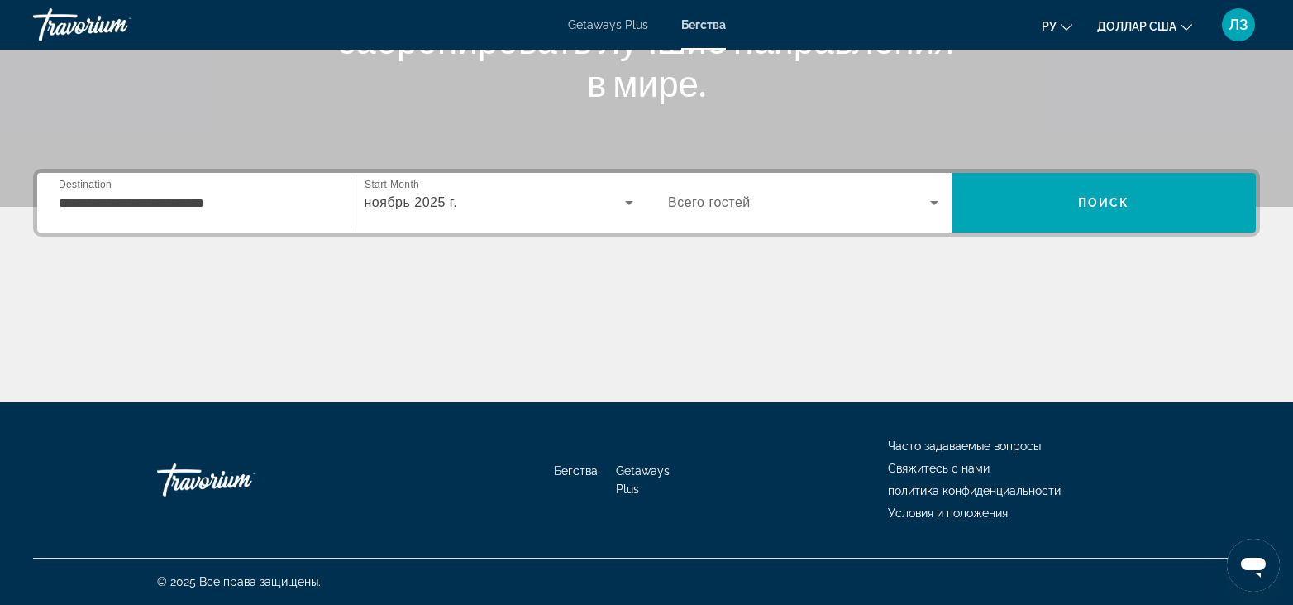
click at [736, 205] on span "Всего гостей" at bounding box center [709, 202] width 83 height 14
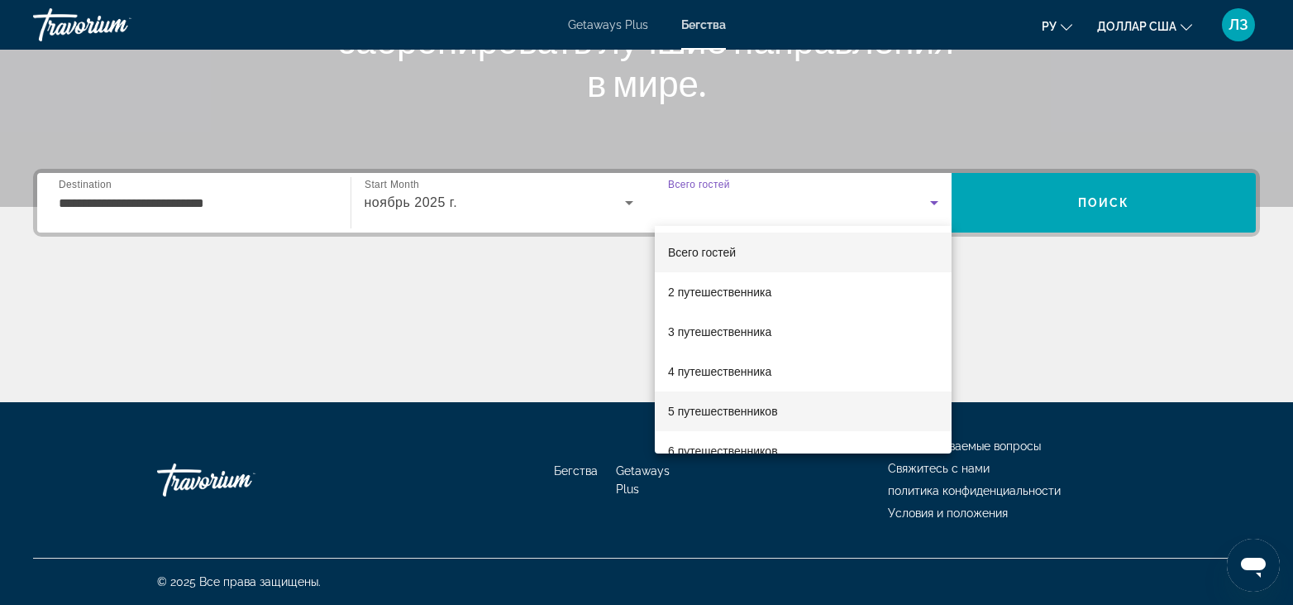
click at [767, 413] on font "5 путешественников" at bounding box center [723, 410] width 110 height 13
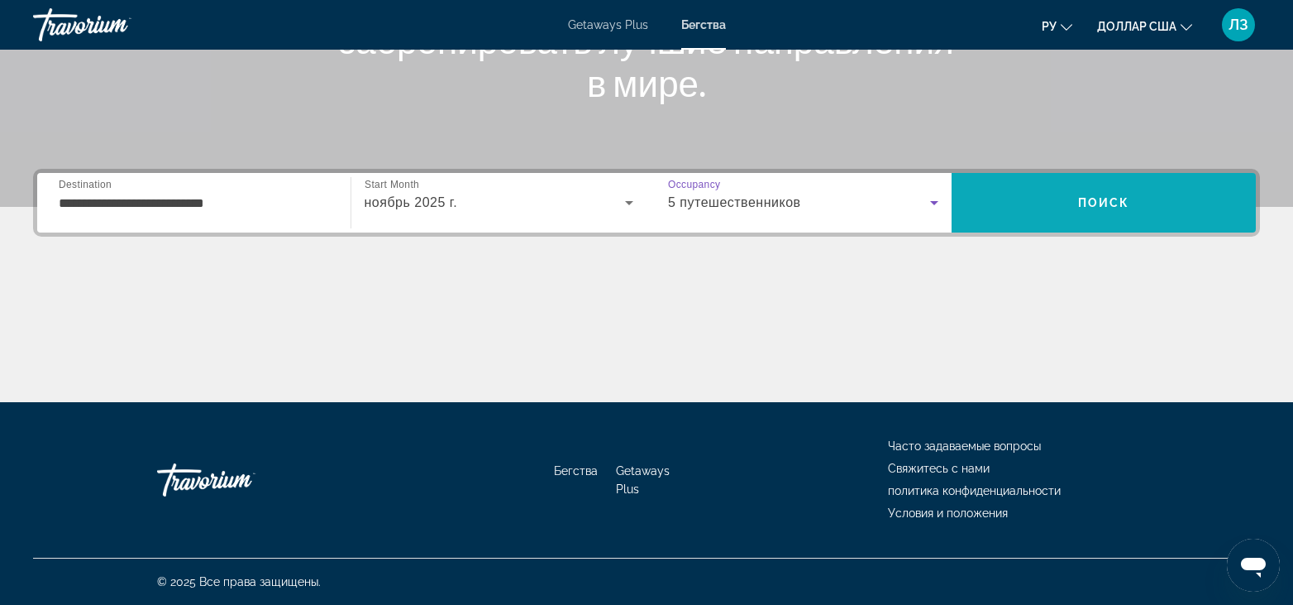
click at [1132, 203] on span "Search" at bounding box center [1104, 203] width 305 height 40
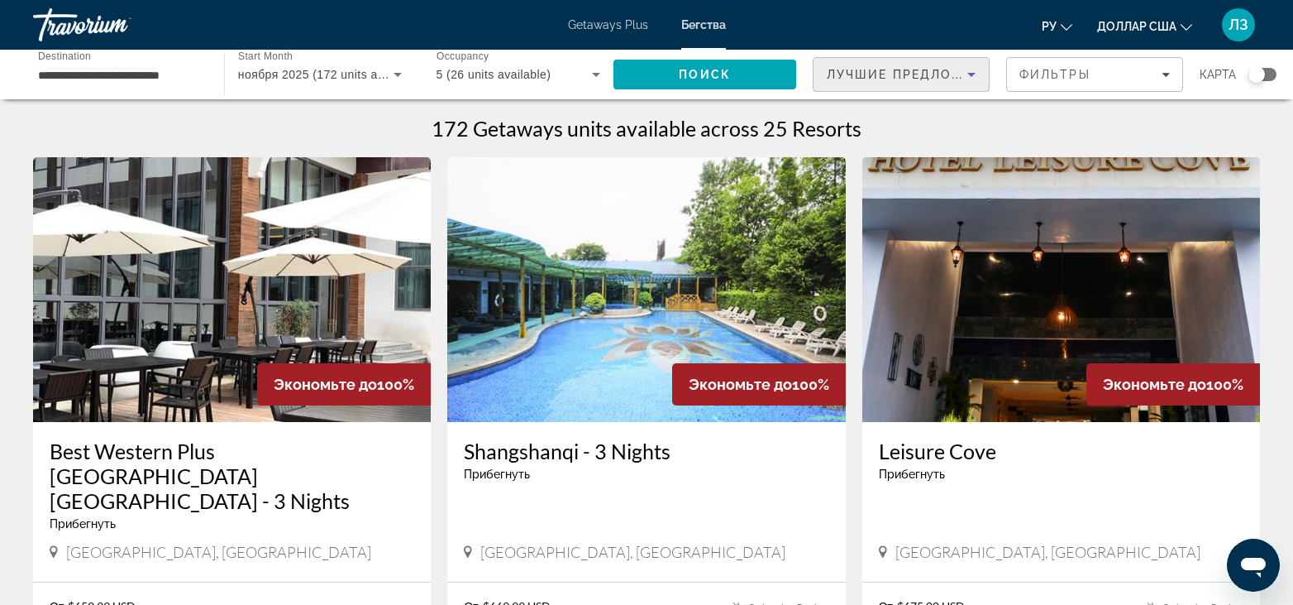
click at [972, 78] on icon "Sort by" at bounding box center [972, 75] width 20 height 20
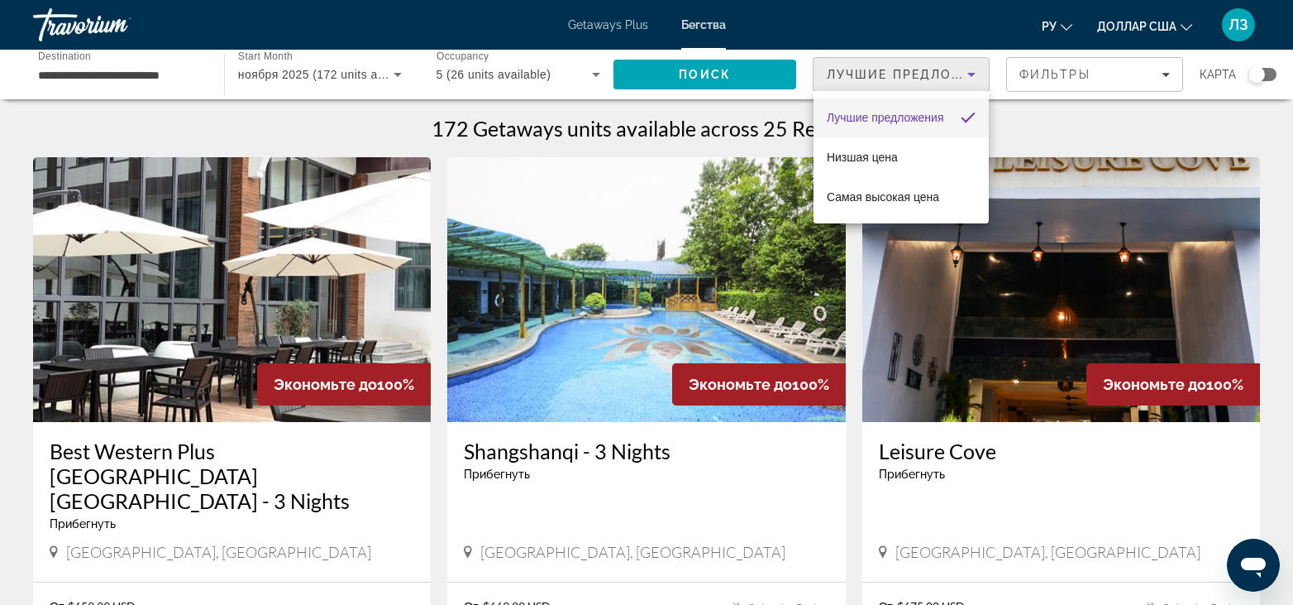
click at [972, 78] on div at bounding box center [646, 302] width 1293 height 605
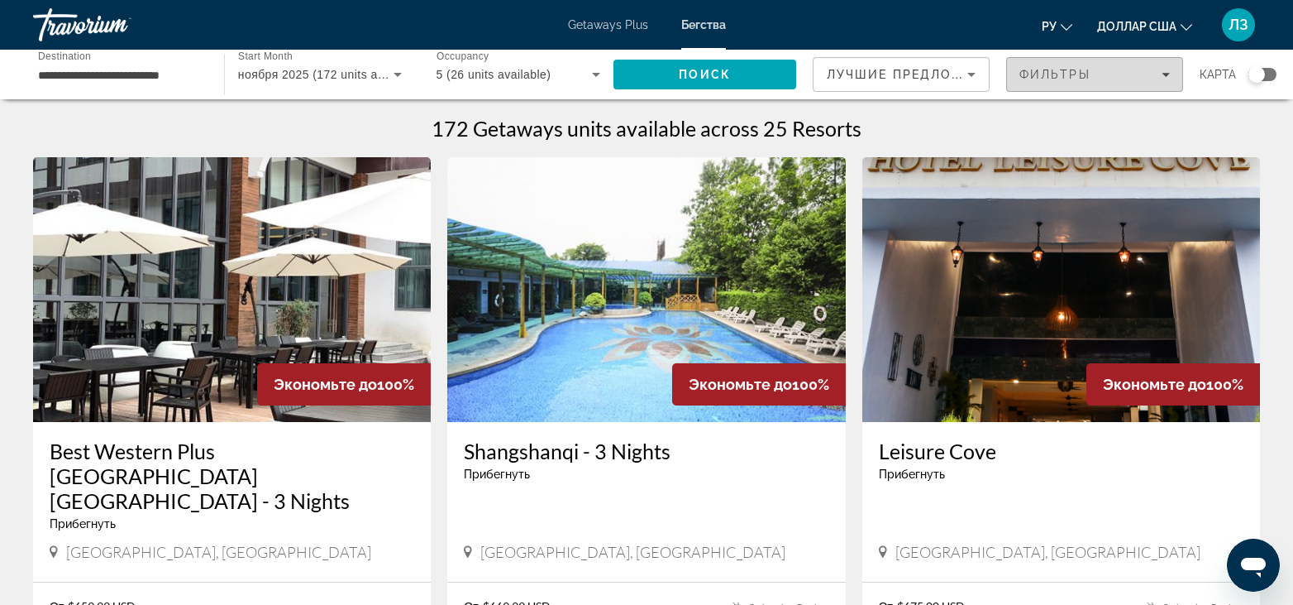
click at [1085, 79] on span "Фильтры" at bounding box center [1055, 74] width 71 height 13
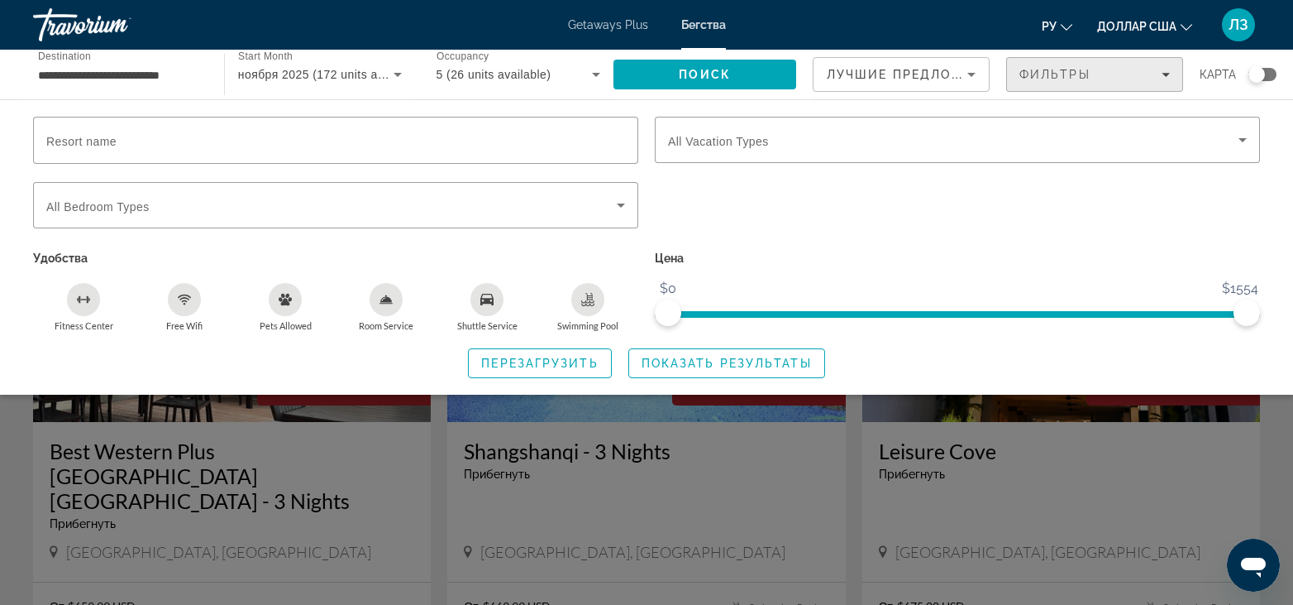
click at [1113, 74] on div "Фильтры" at bounding box center [1095, 74] width 151 height 13
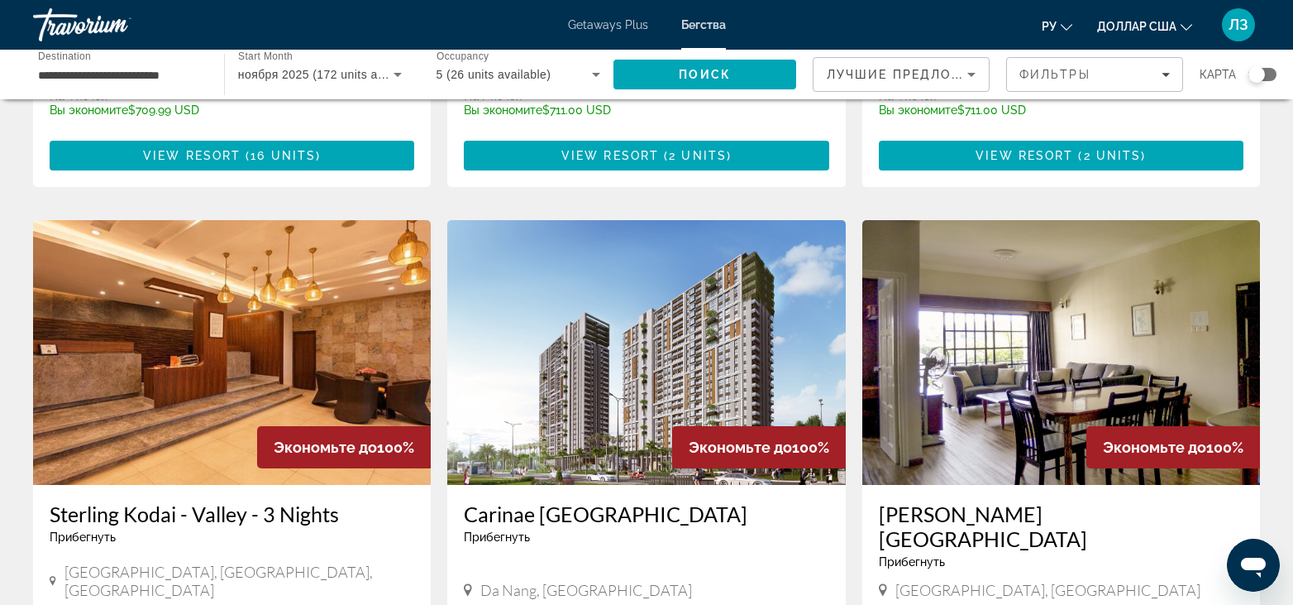
scroll to position [1985, 0]
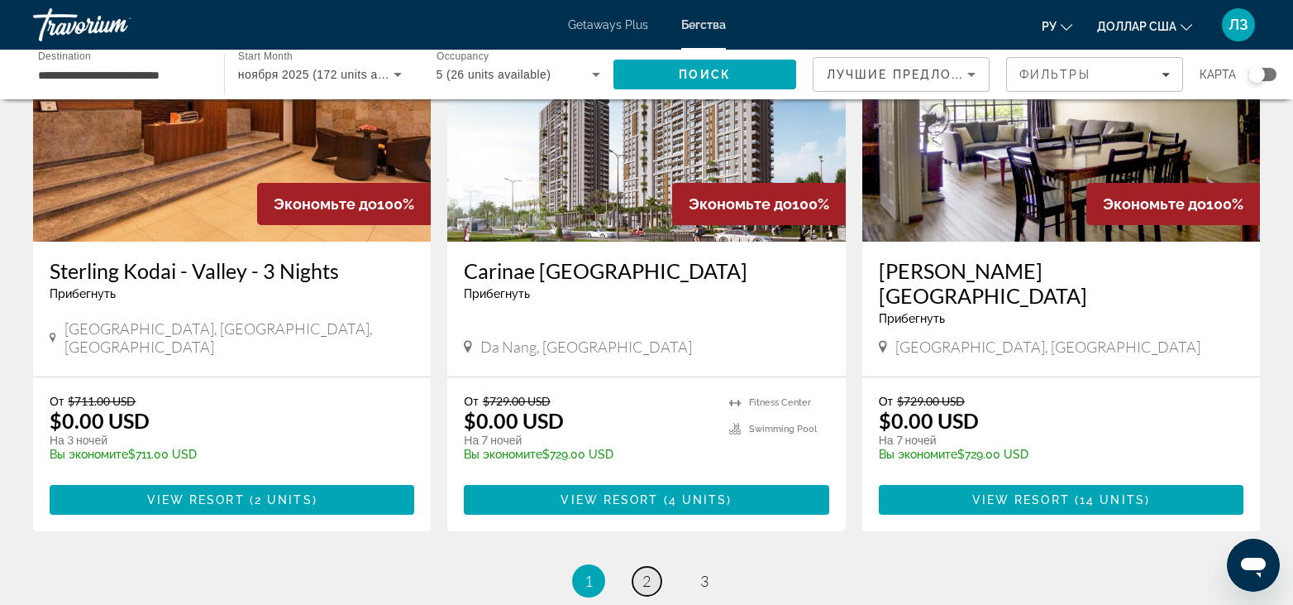
click at [645, 571] on span "2" at bounding box center [647, 580] width 8 height 18
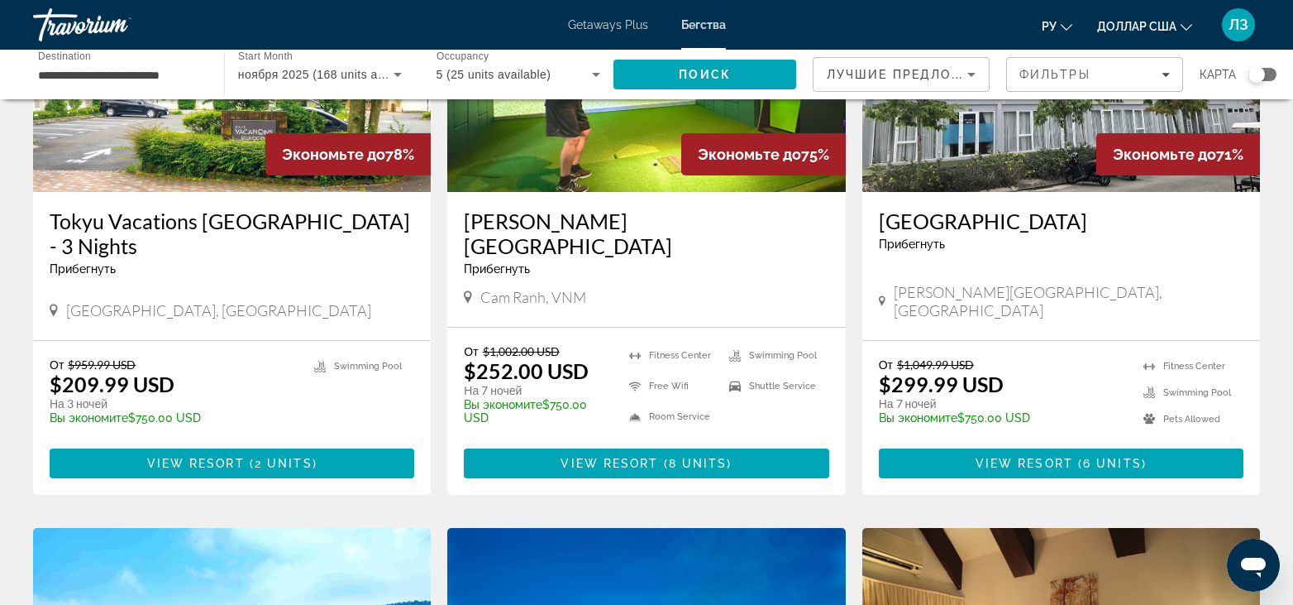
scroll to position [827, 0]
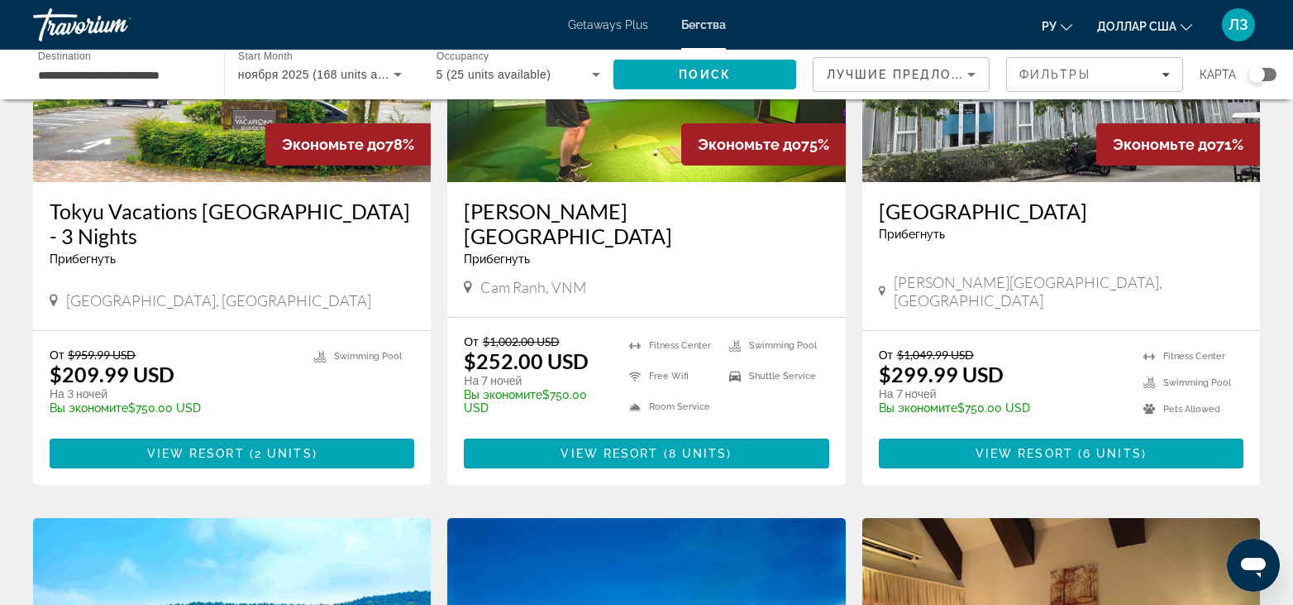
click at [705, 40] on div "Getaways Plus Бегства ру English Español Français Italiano Português русский до…" at bounding box center [646, 24] width 1293 height 43
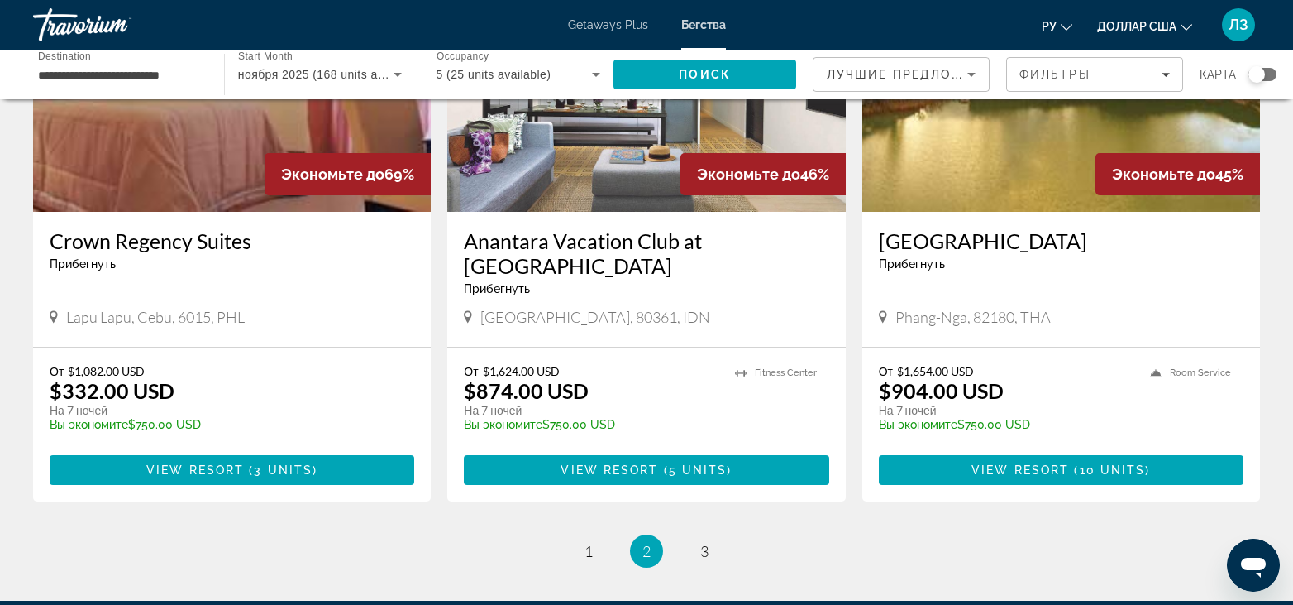
scroll to position [2109, 0]
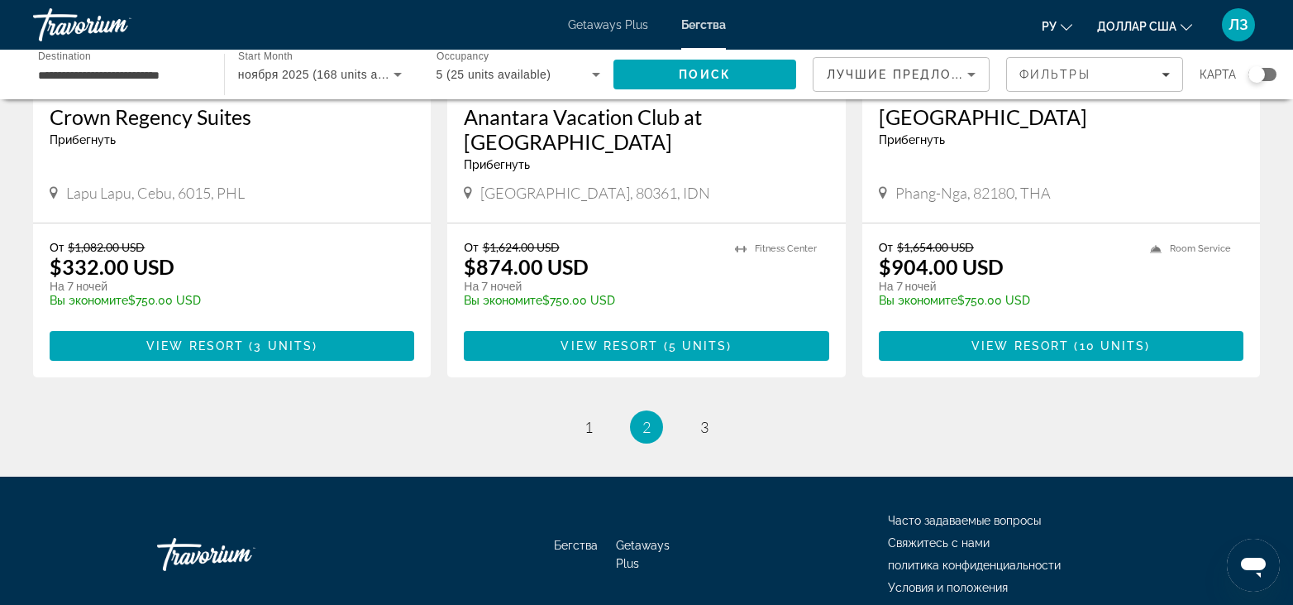
click at [575, 538] on font "Бегства" at bounding box center [576, 544] width 44 height 13
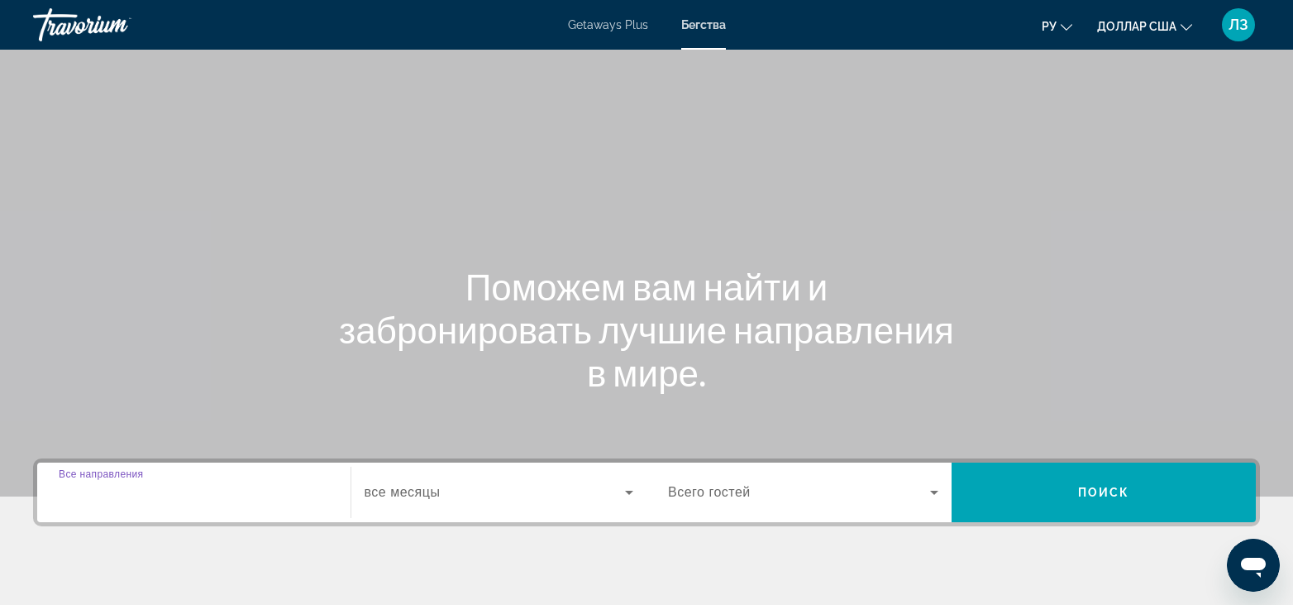
click at [112, 500] on input "Destination Все направления" at bounding box center [194, 493] width 270 height 20
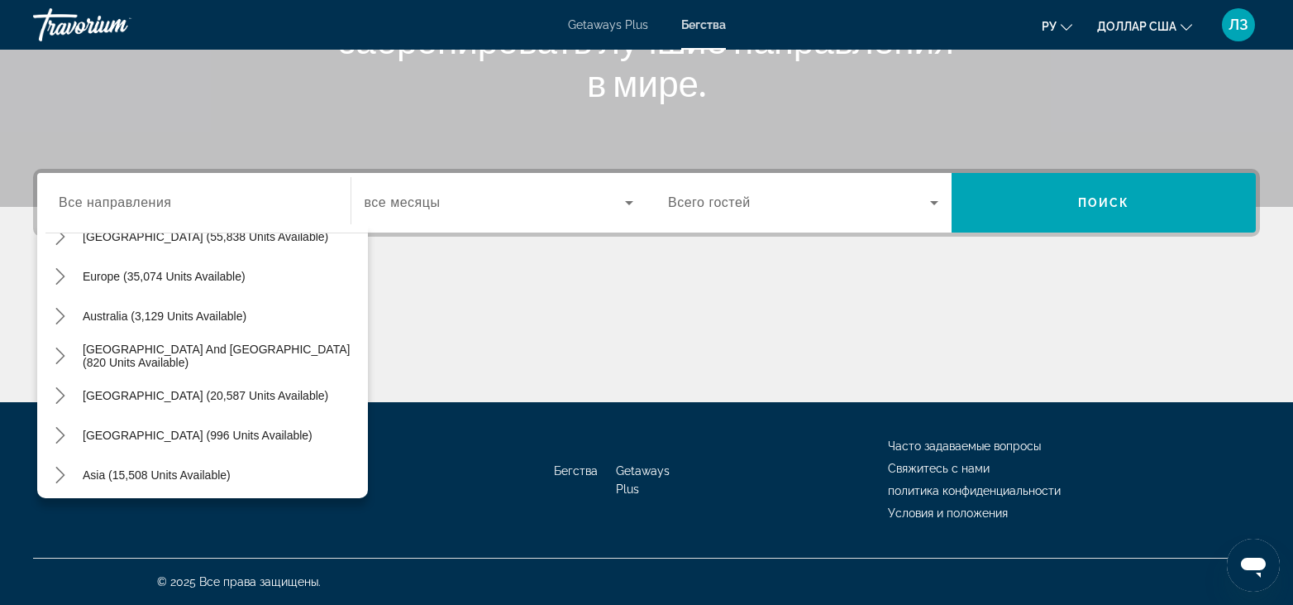
scroll to position [268, 0]
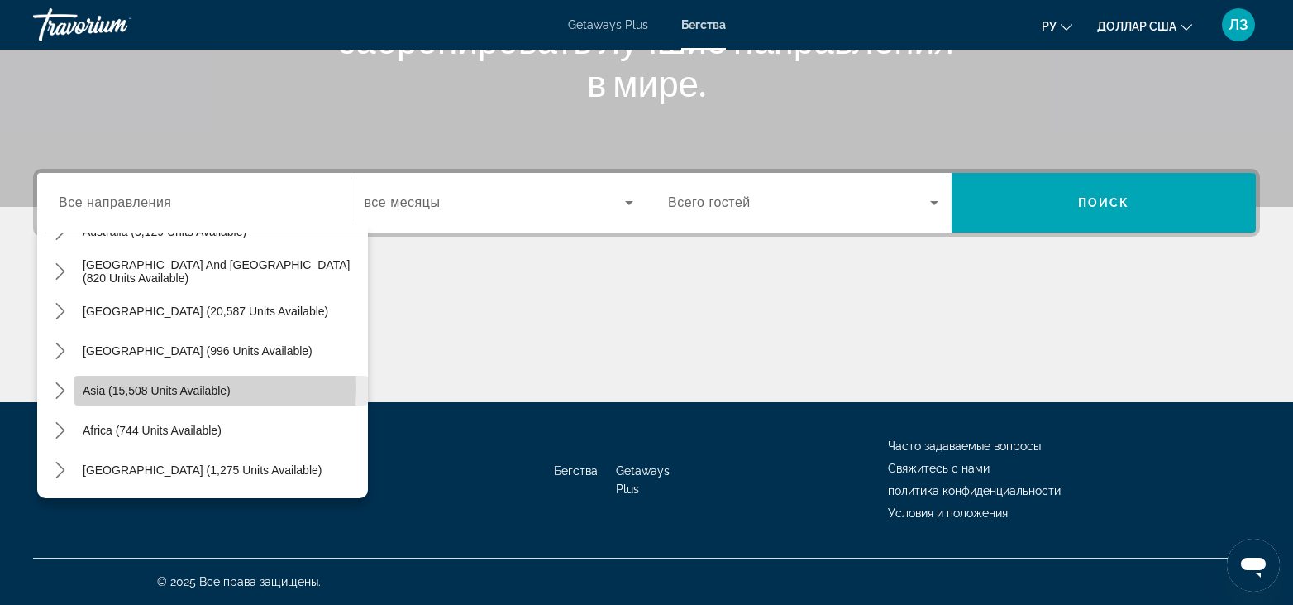
click at [197, 387] on span "Asia (15,508 units available)" at bounding box center [157, 390] width 148 height 13
type input "**********"
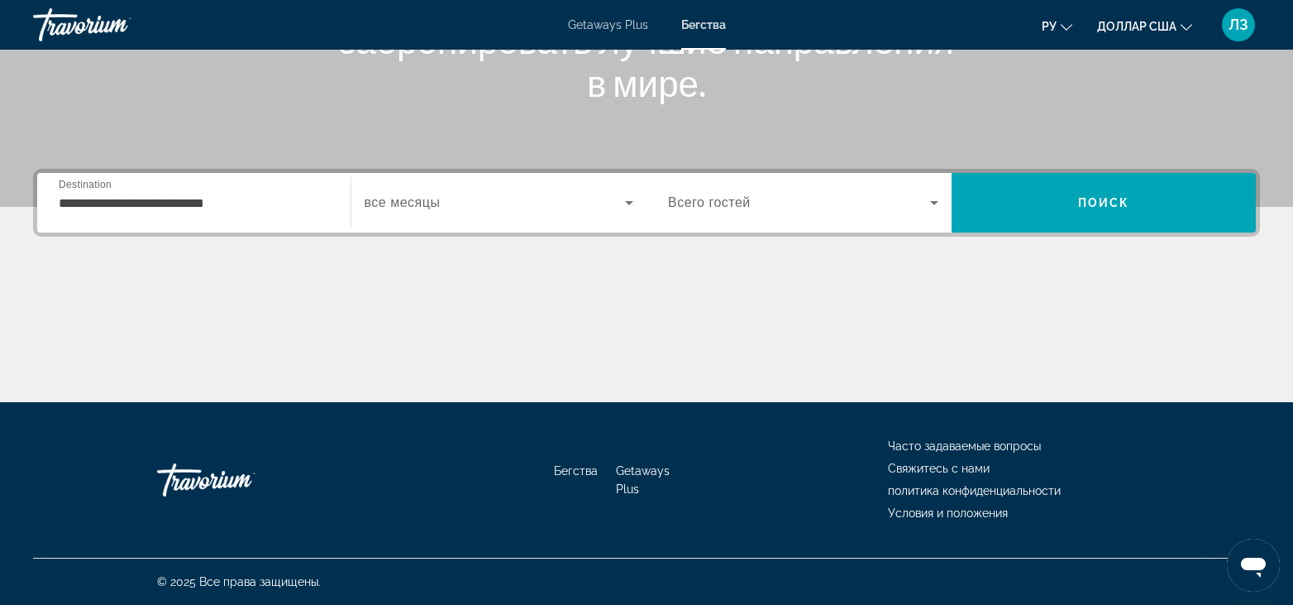
click at [437, 198] on span "все месяцы" at bounding box center [403, 202] width 76 height 14
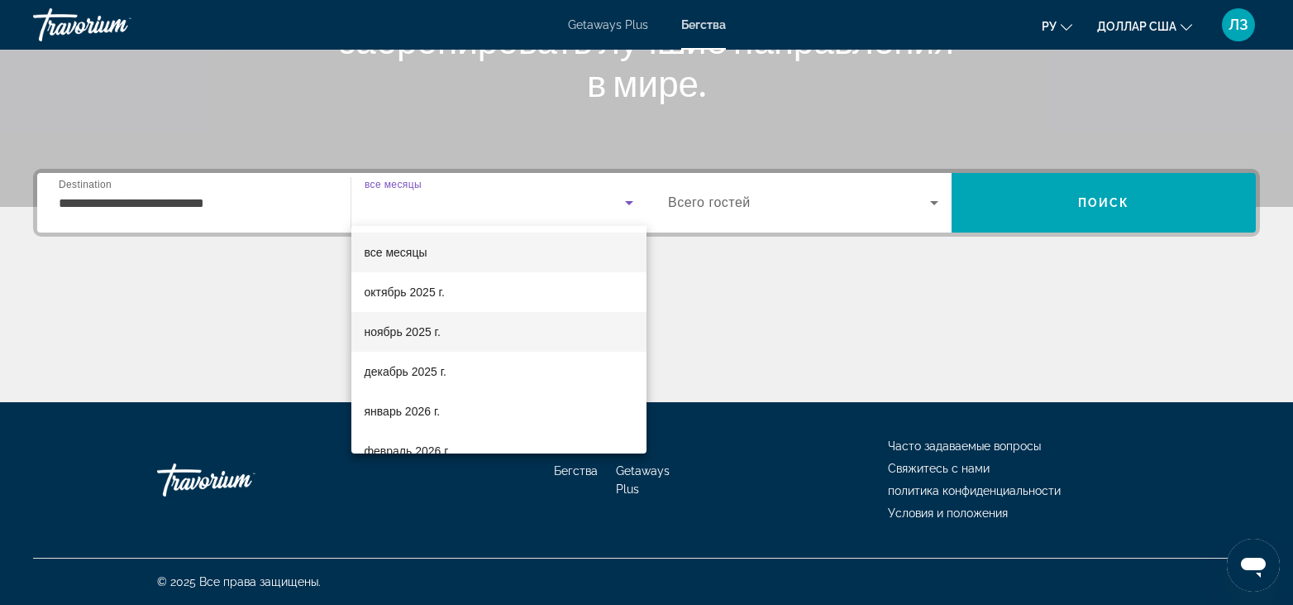
click at [428, 331] on font "ноябрь 2025 г." at bounding box center [403, 331] width 76 height 13
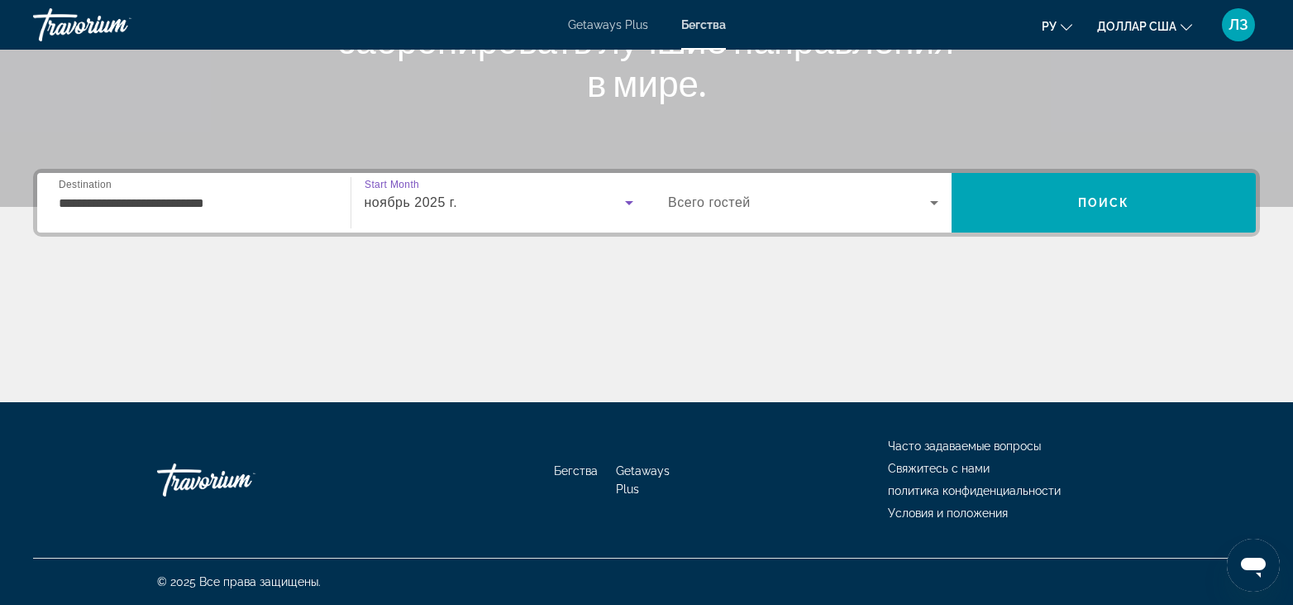
click at [831, 200] on span "Search widget" at bounding box center [799, 203] width 262 height 20
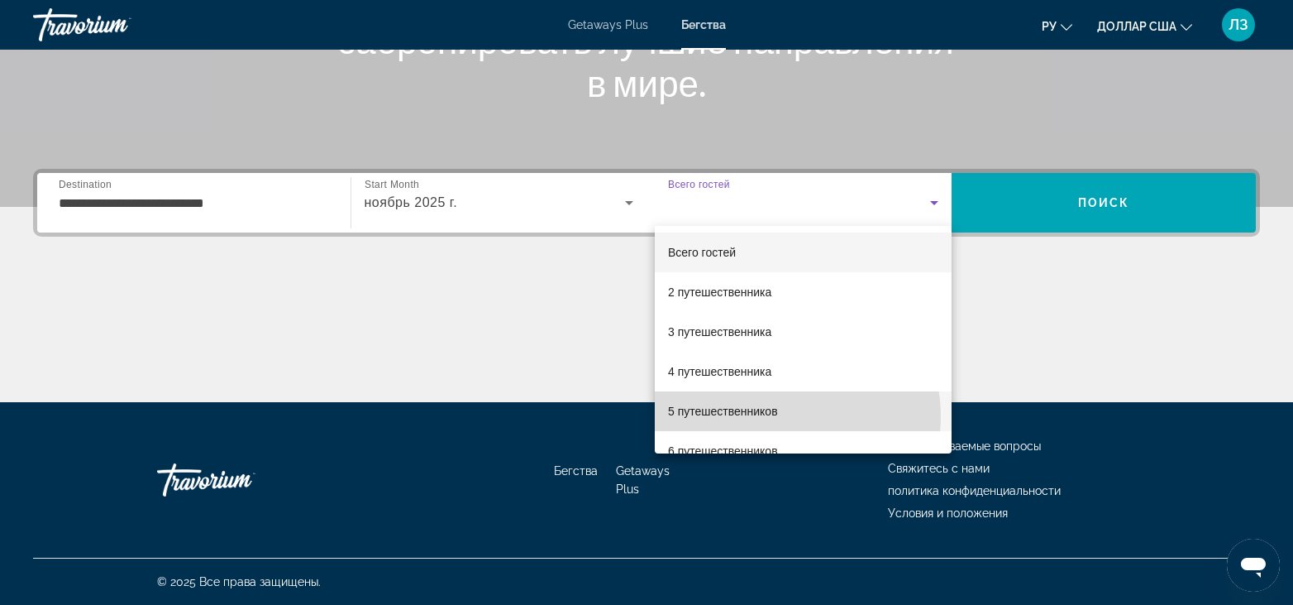
click at [786, 416] on mat-option "5 путешественников" at bounding box center [803, 411] width 297 height 40
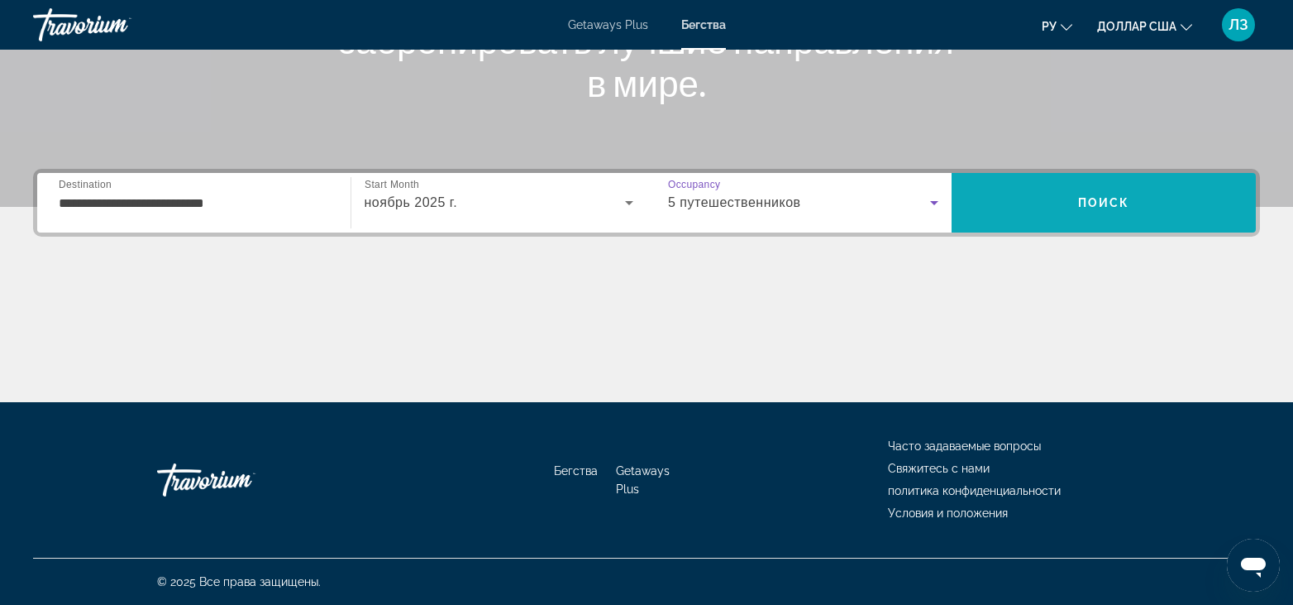
click at [1106, 207] on span "Поиск" at bounding box center [1104, 202] width 52 height 13
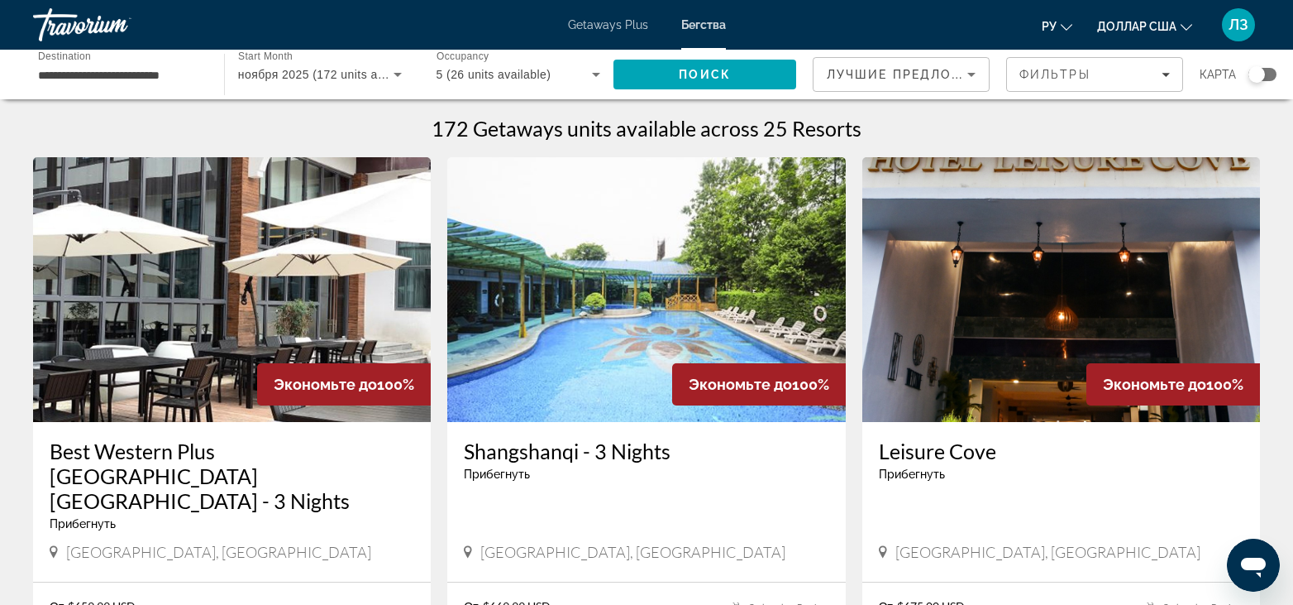
click at [977, 82] on icon "Sort by" at bounding box center [972, 75] width 20 height 20
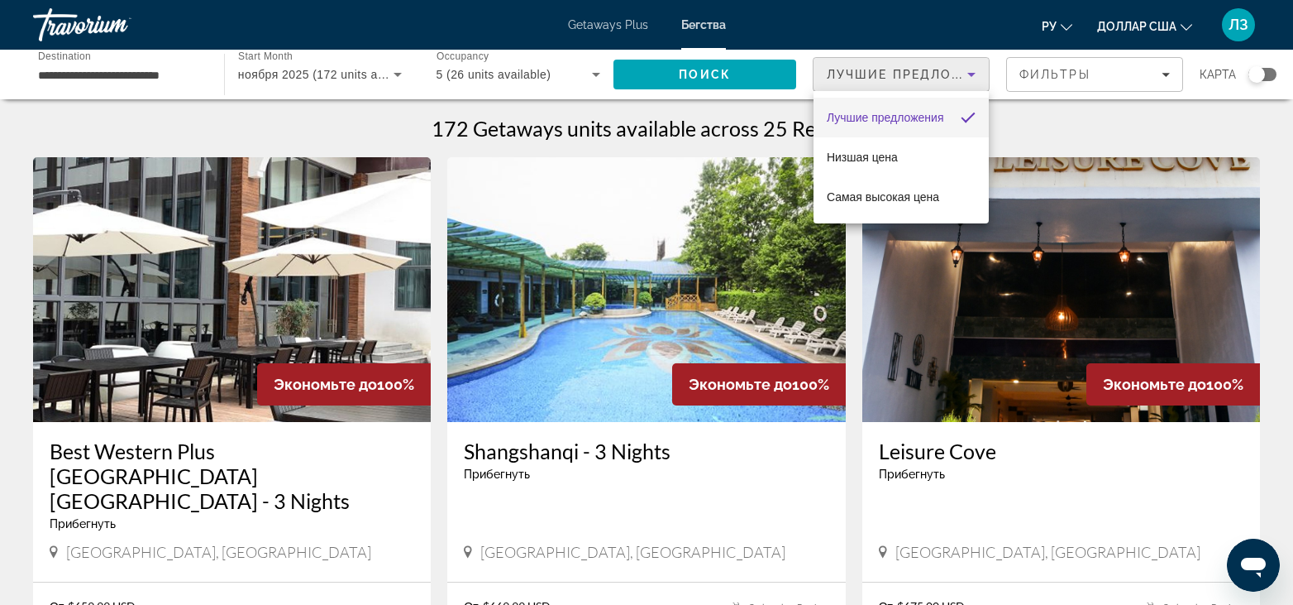
click at [977, 82] on div at bounding box center [646, 302] width 1293 height 605
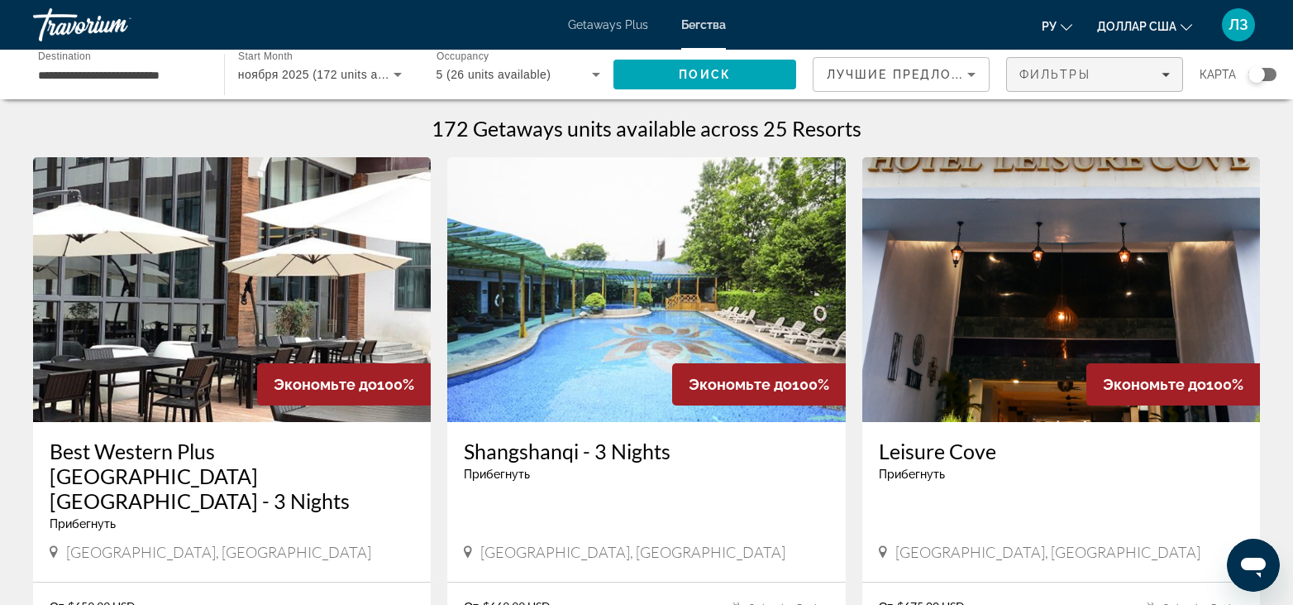
click at [1041, 80] on span "Фильтры" at bounding box center [1055, 74] width 71 height 13
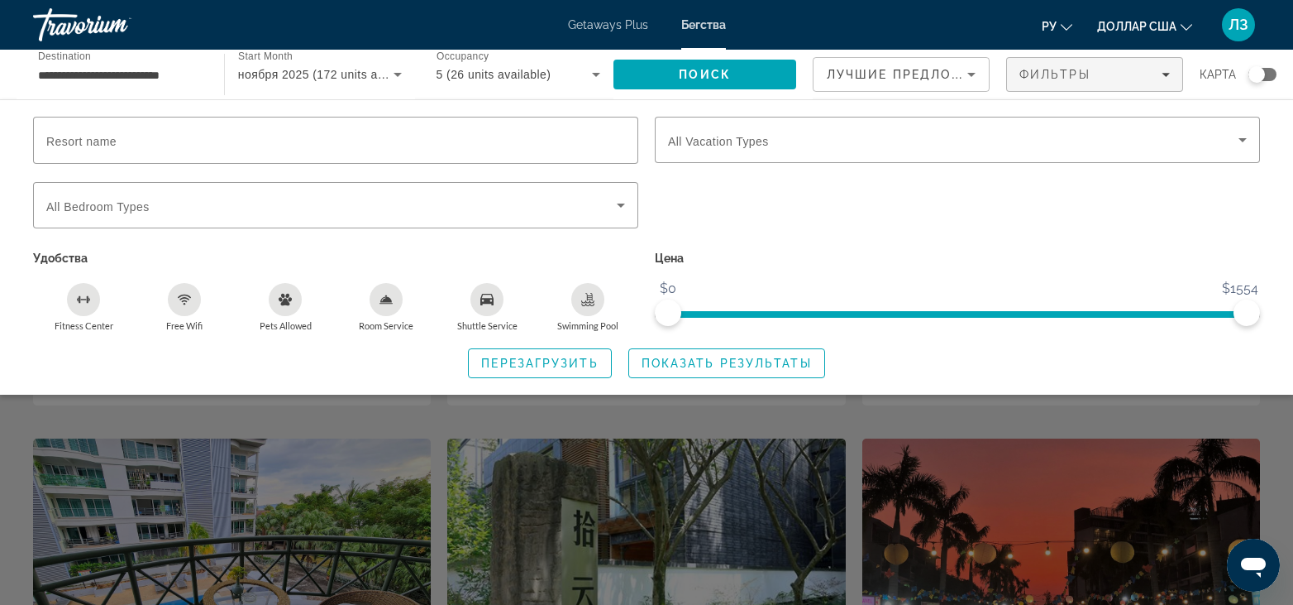
scroll to position [579, 0]
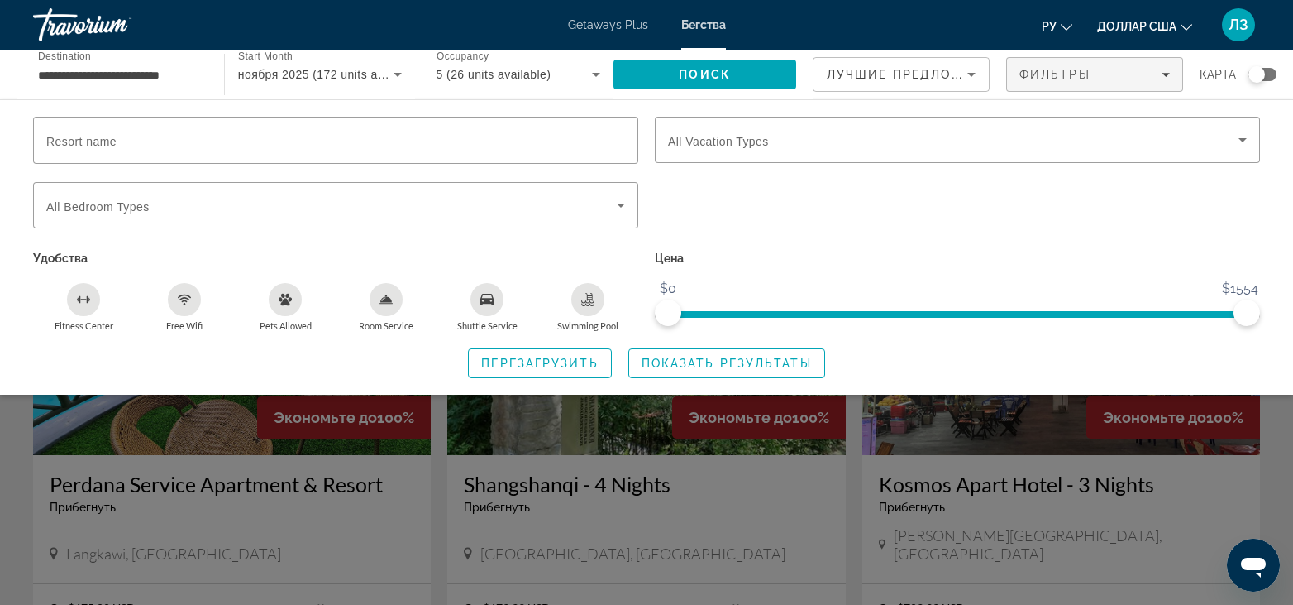
click at [604, 28] on font "Getaways Plus" at bounding box center [608, 24] width 80 height 13
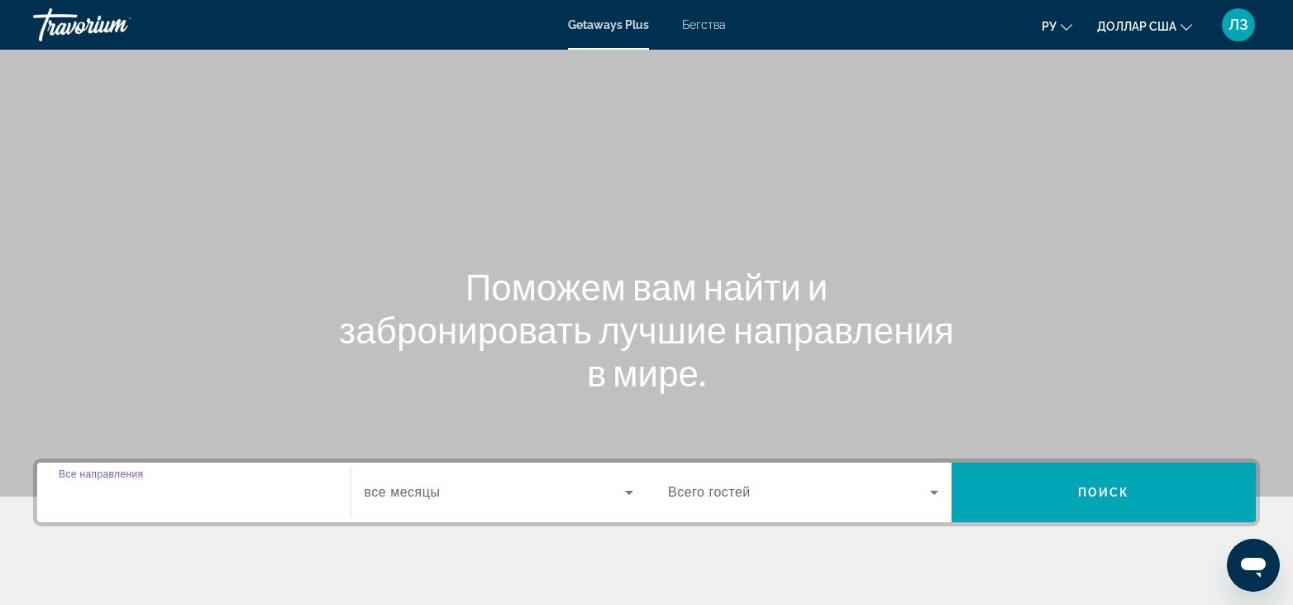
click at [185, 495] on input "Destination Все направления" at bounding box center [194, 493] width 270 height 20
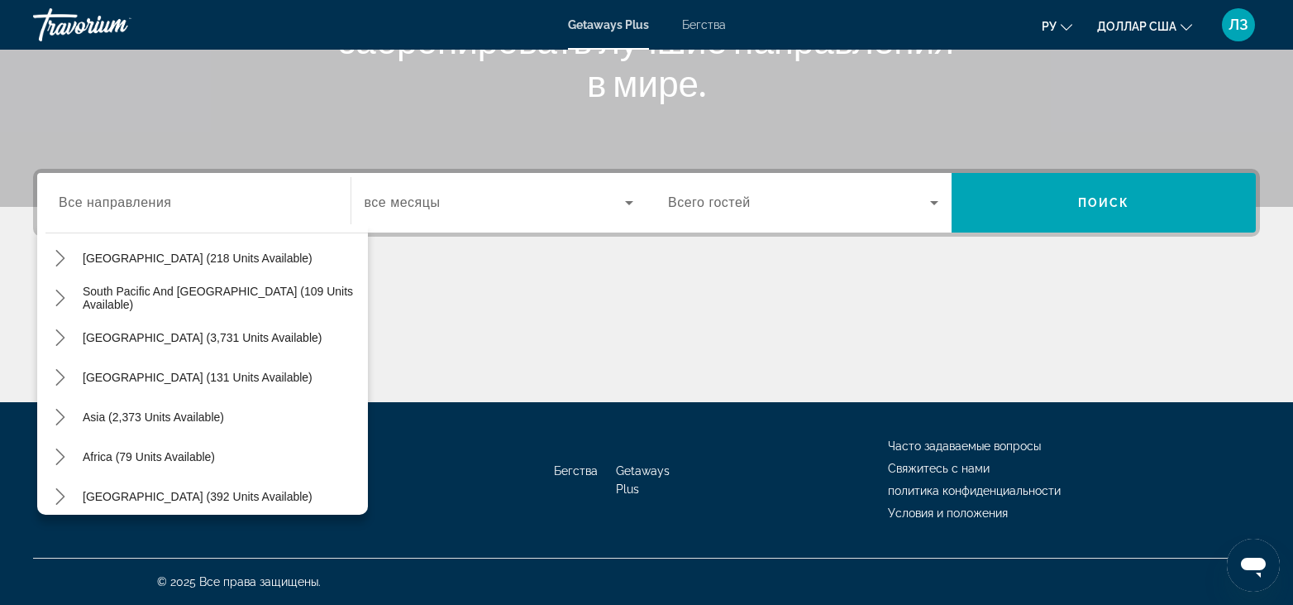
scroll to position [268, 0]
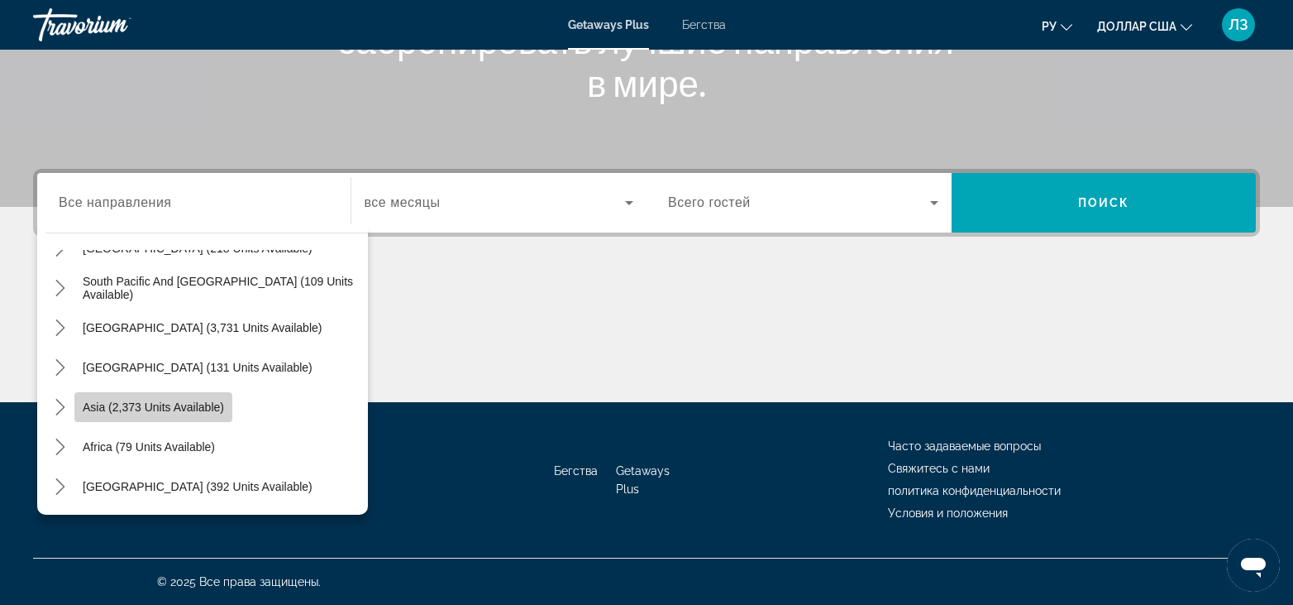
click at [205, 409] on span "Asia (2,373 units available)" at bounding box center [153, 406] width 141 height 13
type input "**********"
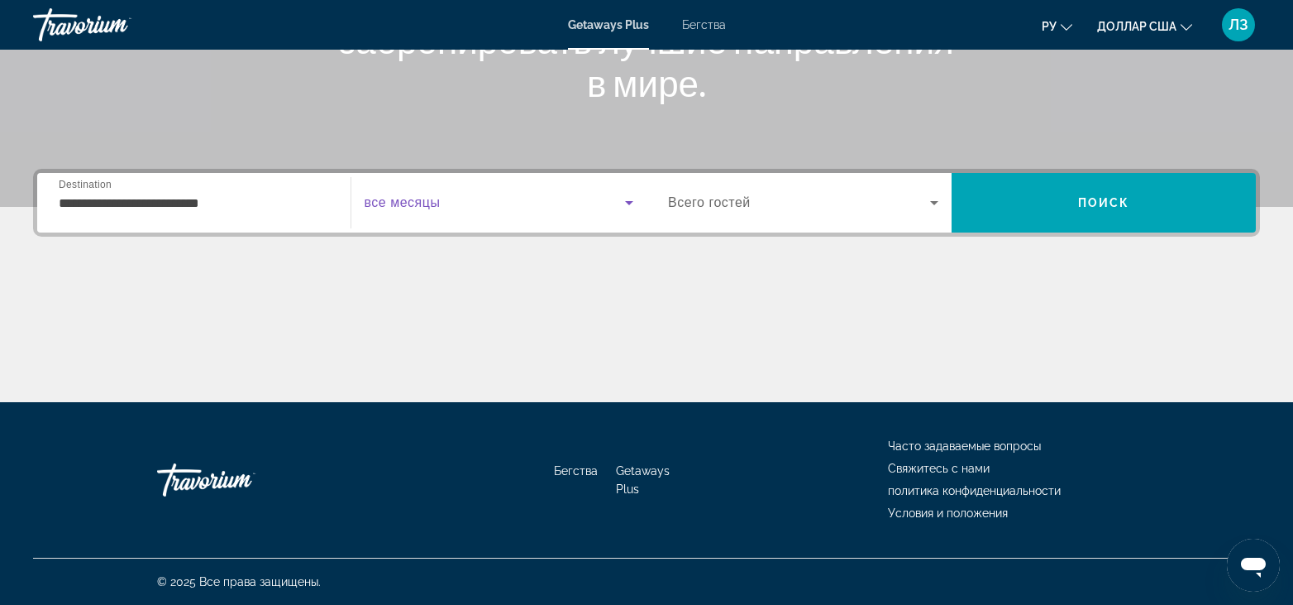
click at [513, 208] on span "Search widget" at bounding box center [495, 203] width 261 height 20
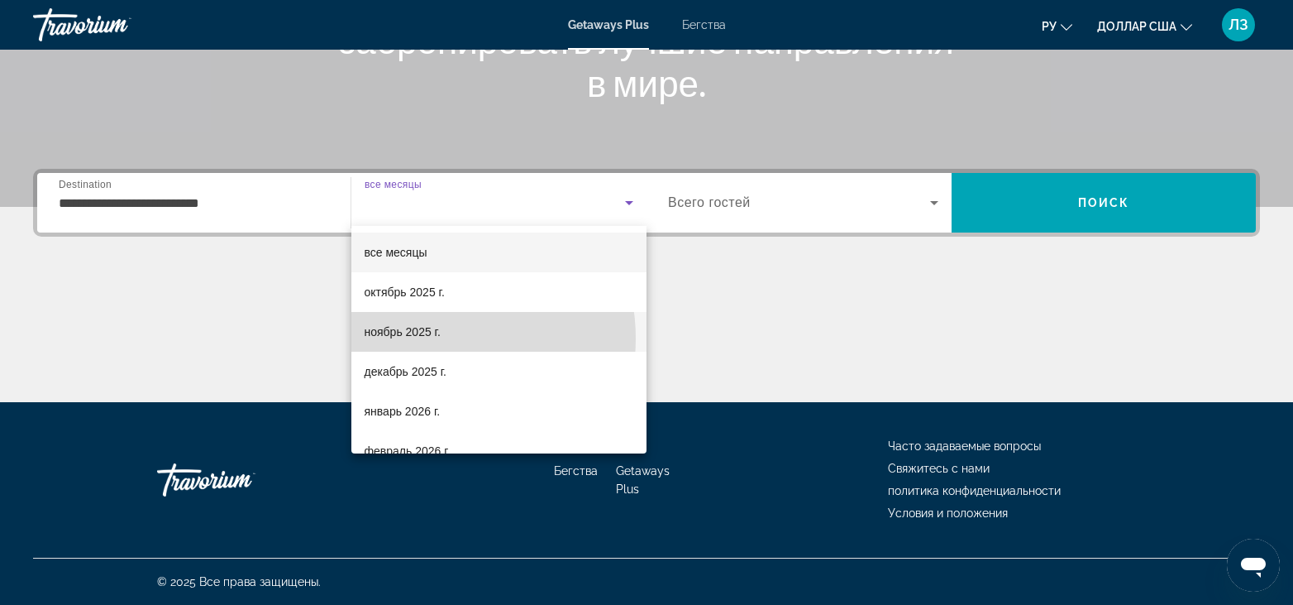
click at [426, 338] on span "ноябрь 2025 г." at bounding box center [403, 332] width 76 height 20
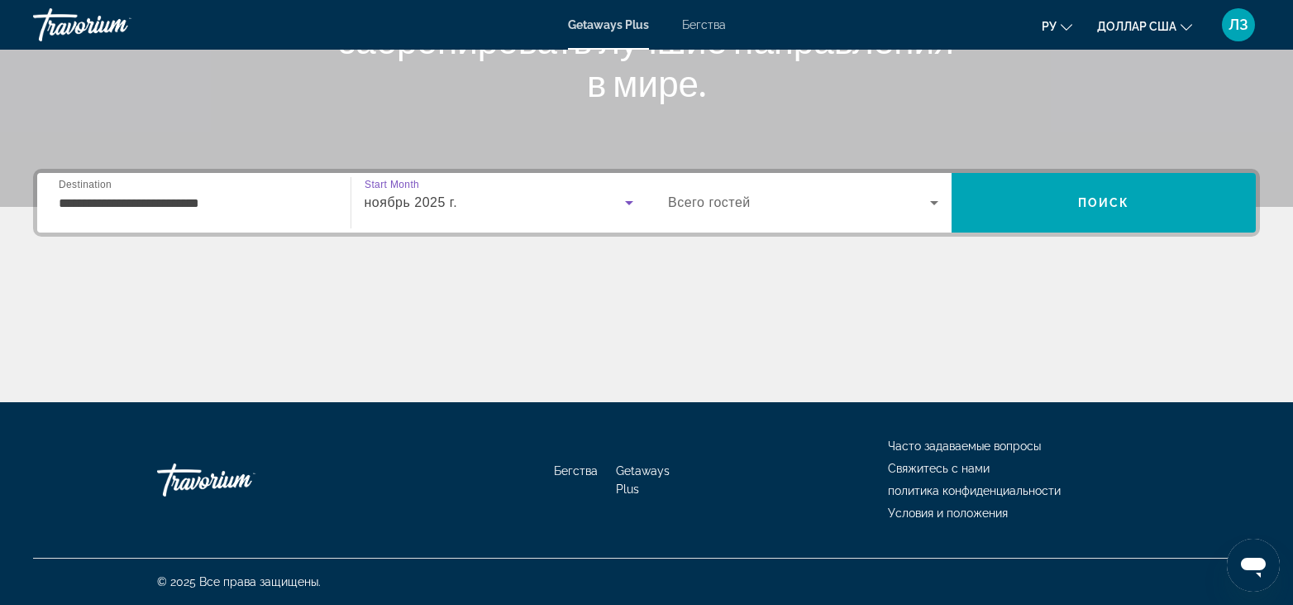
click at [757, 196] on span "Search widget" at bounding box center [799, 203] width 262 height 20
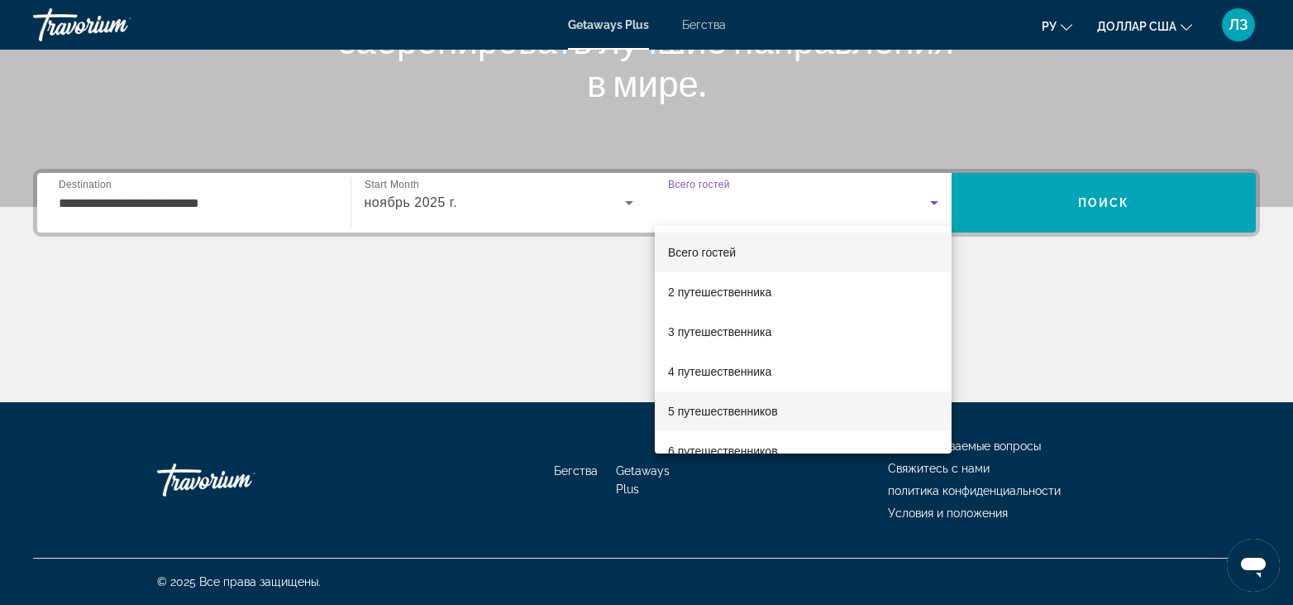
click at [735, 418] on span "5 путешественников" at bounding box center [723, 411] width 110 height 20
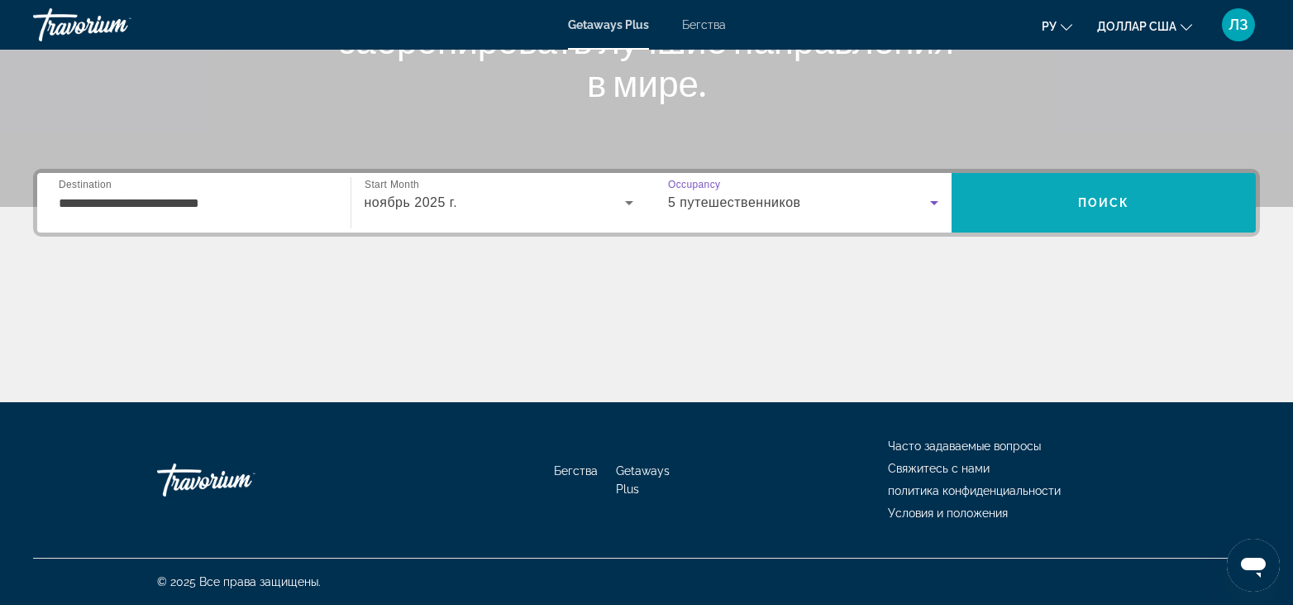
click at [1074, 189] on span "Search" at bounding box center [1104, 203] width 305 height 40
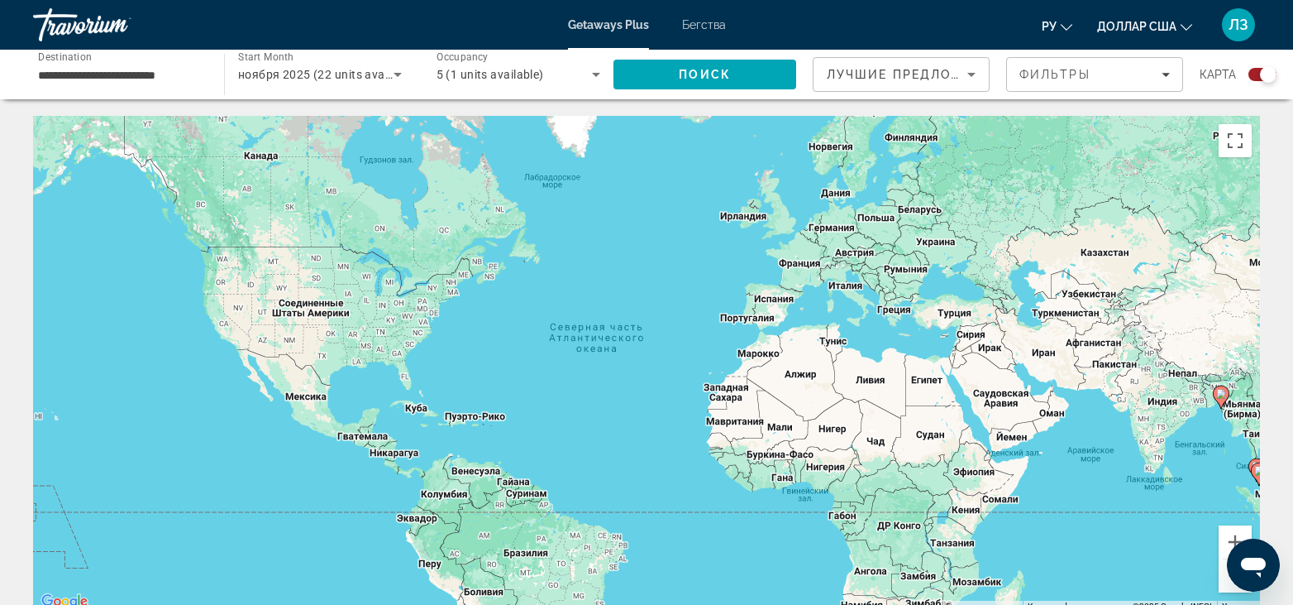
click at [979, 71] on icon "Sort by" at bounding box center [972, 75] width 20 height 20
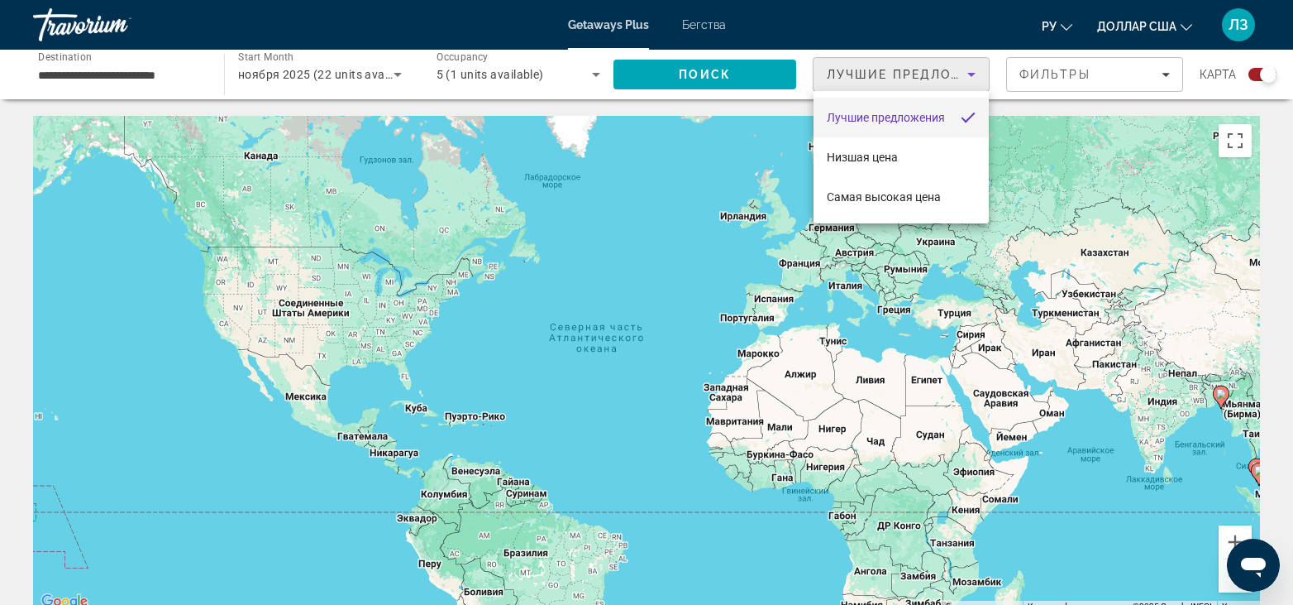
click at [924, 76] on div at bounding box center [646, 302] width 1293 height 605
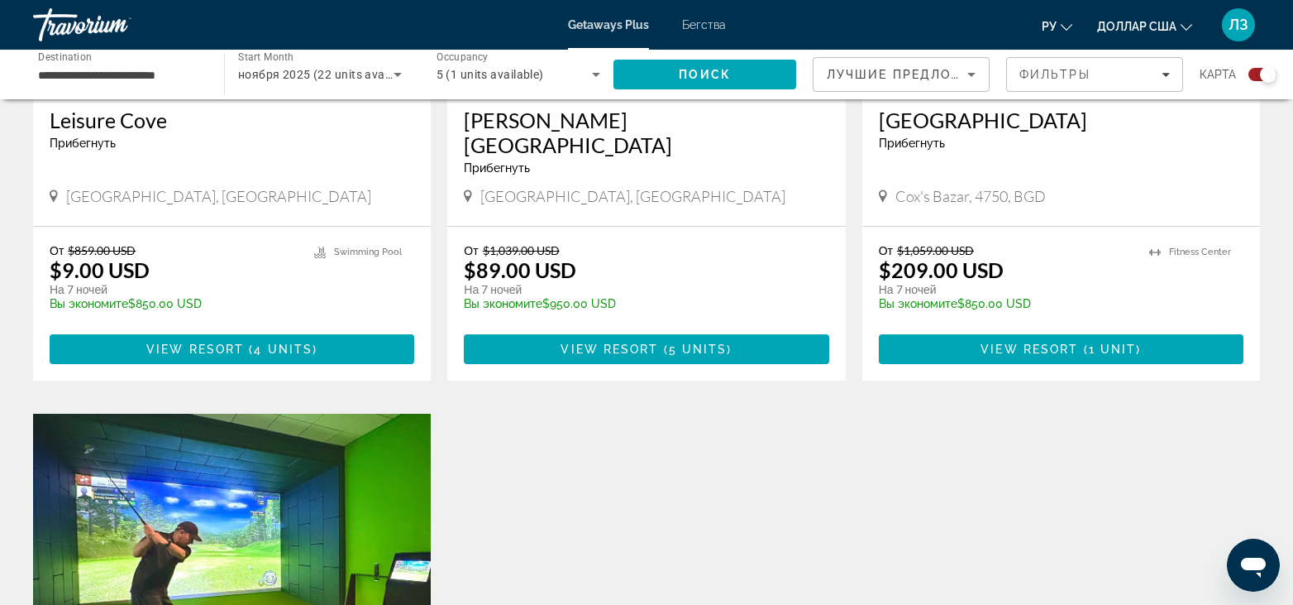
scroll to position [1075, 0]
